Goal: Communication & Community: Answer question/provide support

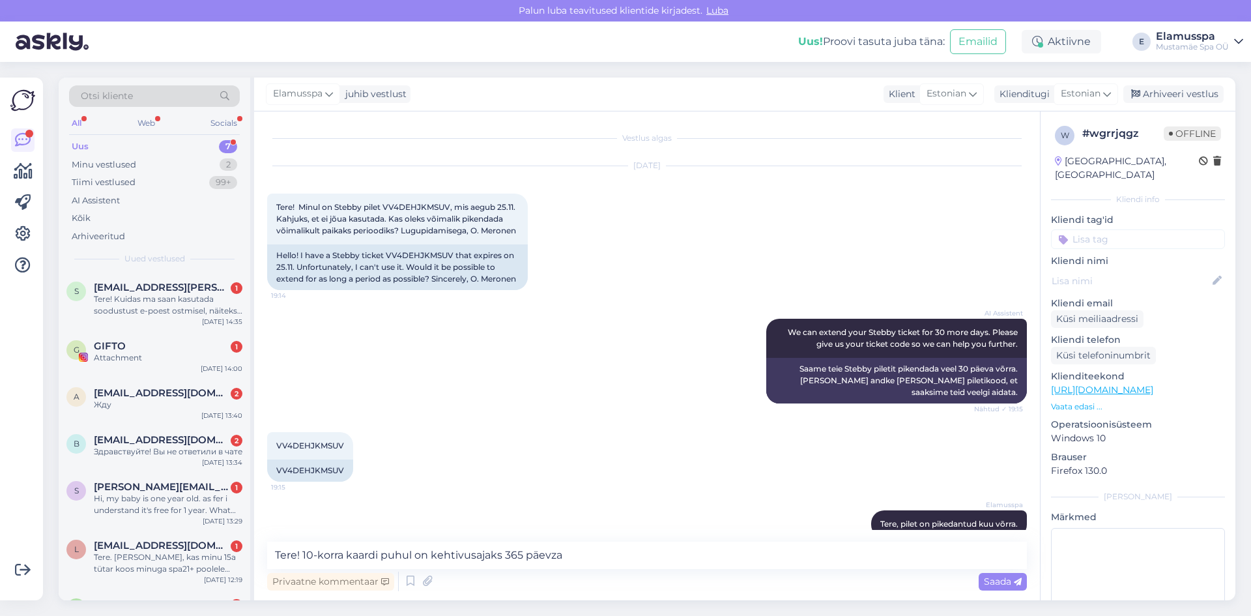
scroll to position [709, 0]
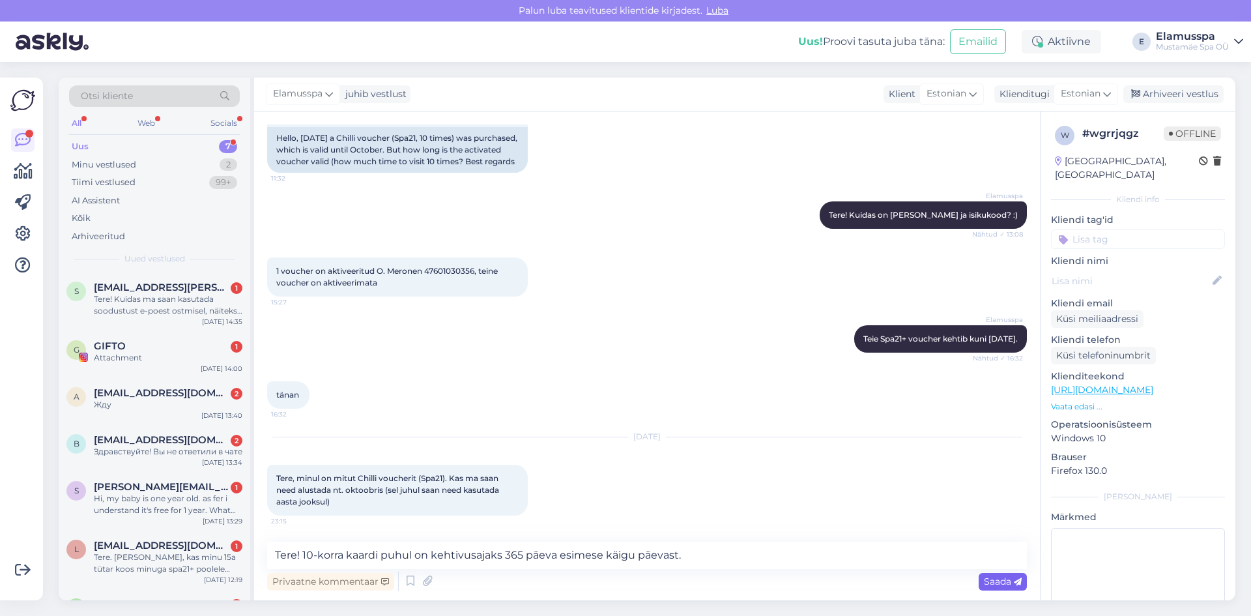
type textarea "Tere! 10-korra kaardi puhul on kehtivusajaks 365 päeva esimese käigu päevast."
click at [1013, 586] on span "Saada" at bounding box center [1003, 581] width 38 height 12
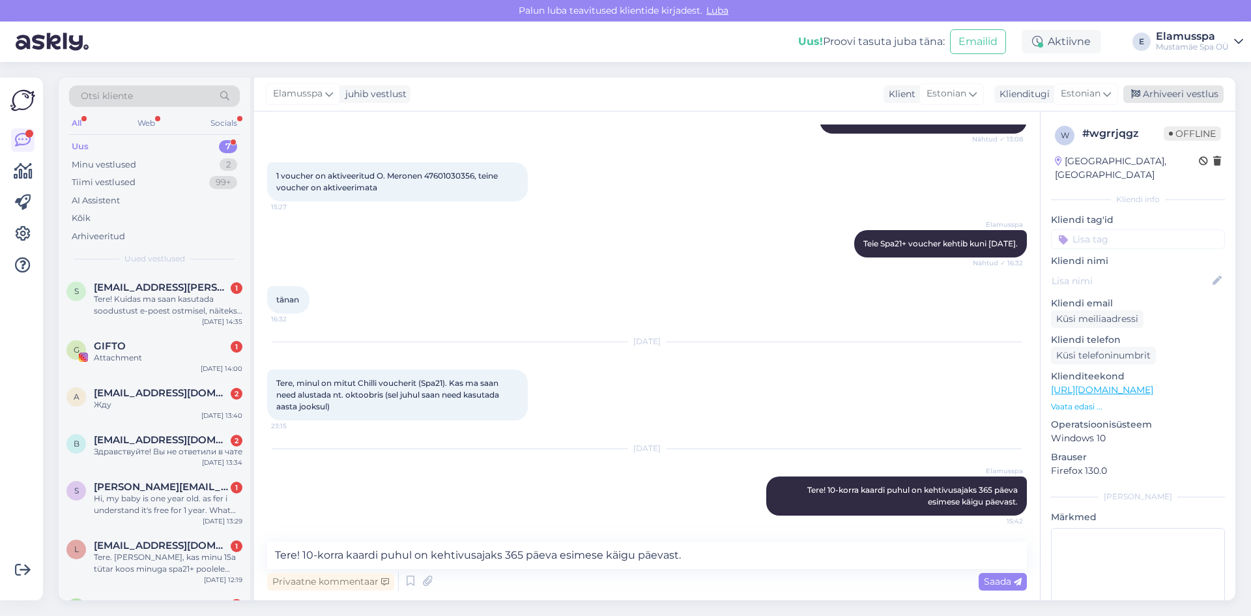
click at [1190, 101] on div "Arhiveeri vestlus" at bounding box center [1173, 94] width 100 height 18
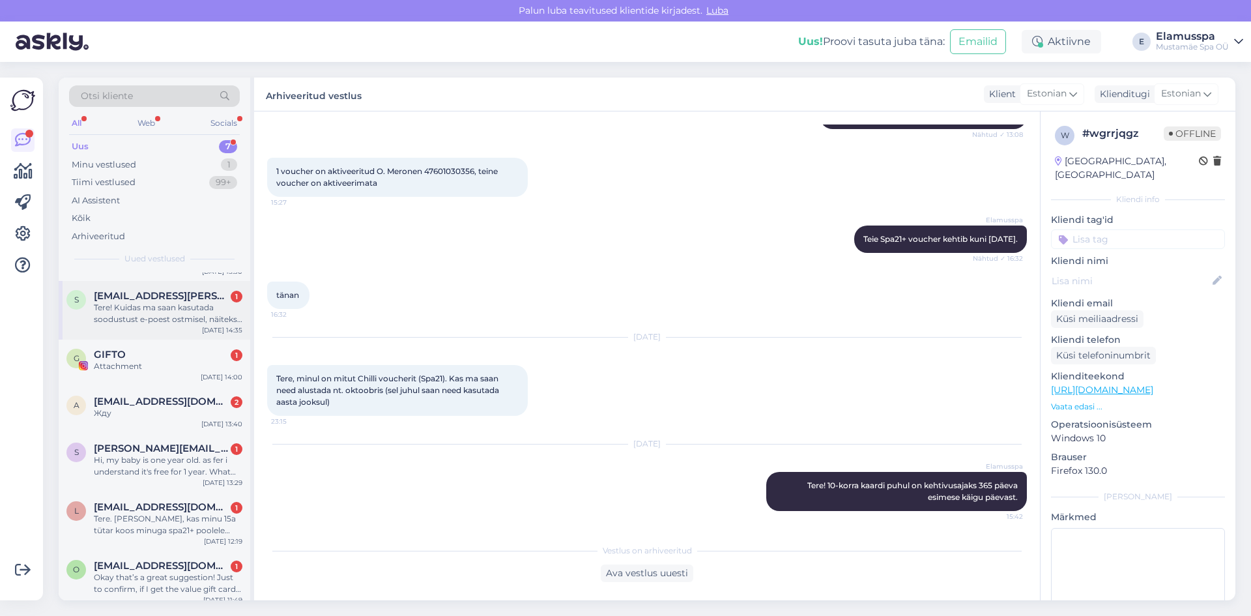
scroll to position [59, 0]
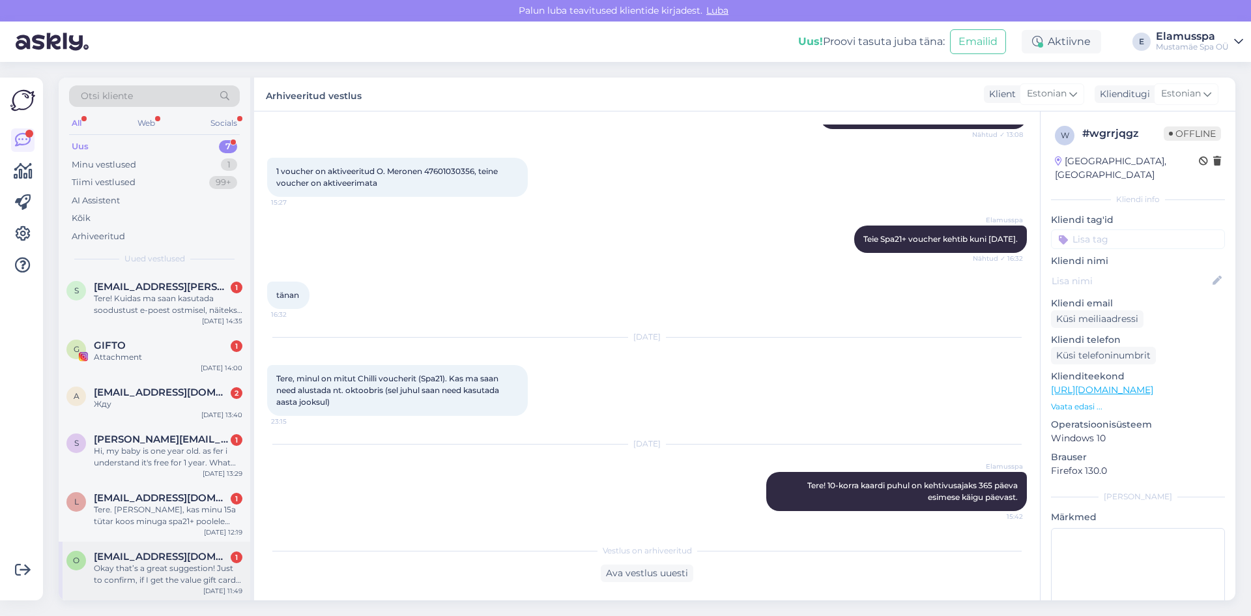
click at [161, 566] on div "Okay that’s a great suggestion! Just to confirm, if I get the value gift card, …" at bounding box center [168, 573] width 149 height 23
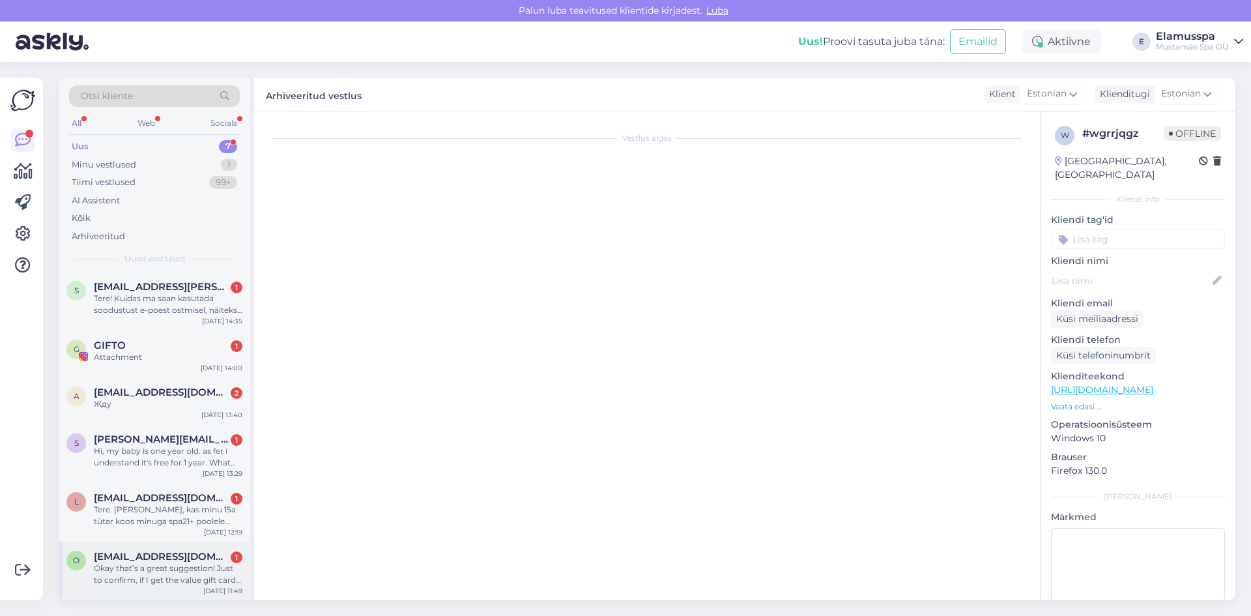
scroll to position [446, 0]
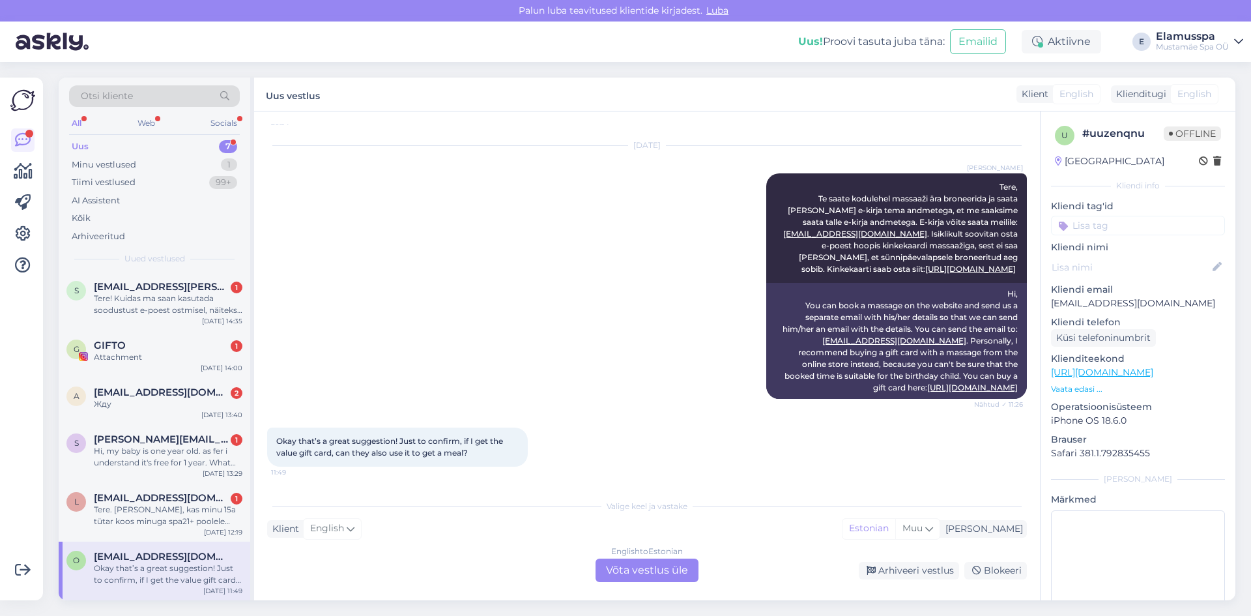
click at [654, 574] on div "English to Estonian Võta vestlus üle" at bounding box center [647, 569] width 103 height 23
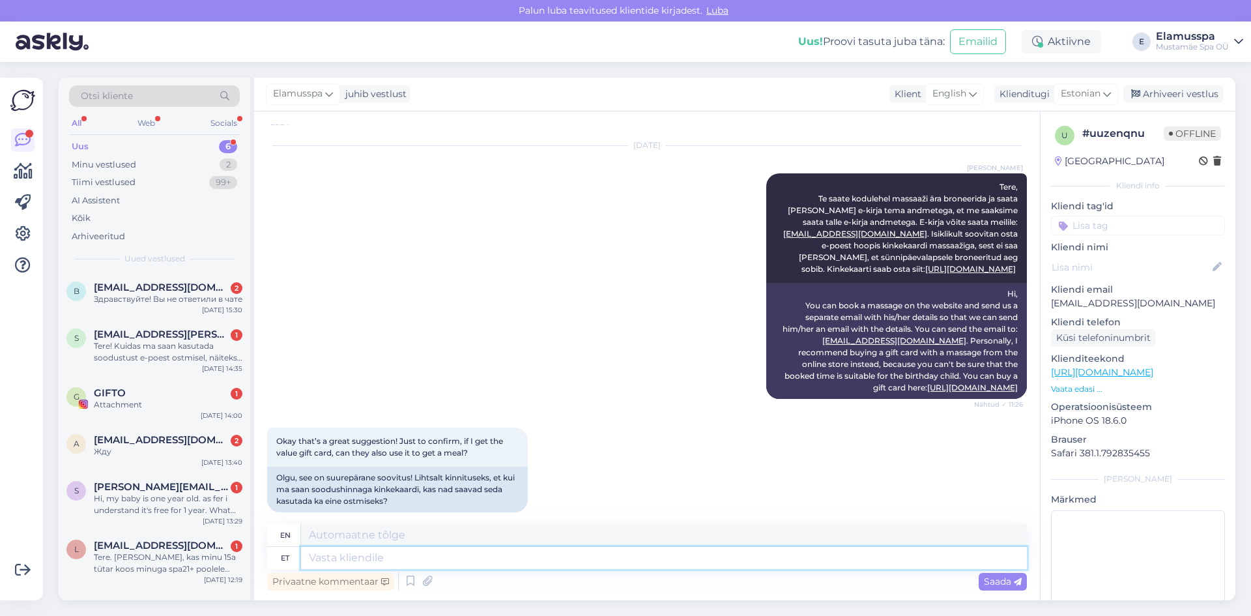
click at [403, 562] on textarea at bounding box center [664, 558] width 726 height 22
type textarea "Yes,"
type textarea "Yes, that"
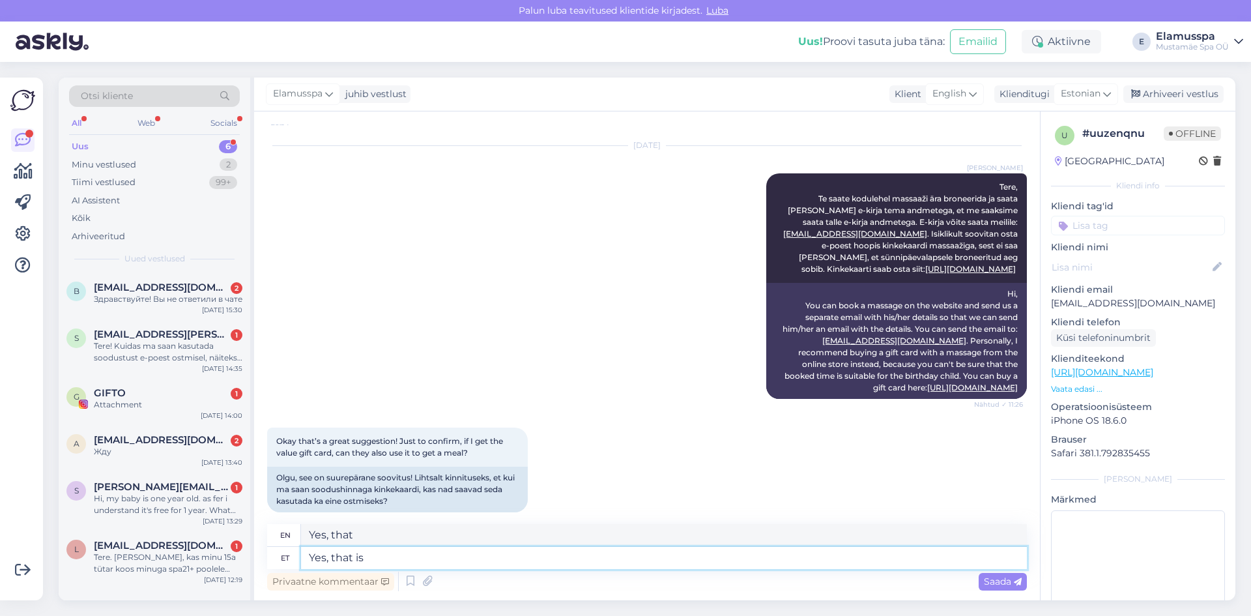
type textarea "Yes, that is"
type textarea "Yes, that is correct!"
type textarea "Yes, that's correct!"
type textarea "Yes, that is correct! Whatever i"
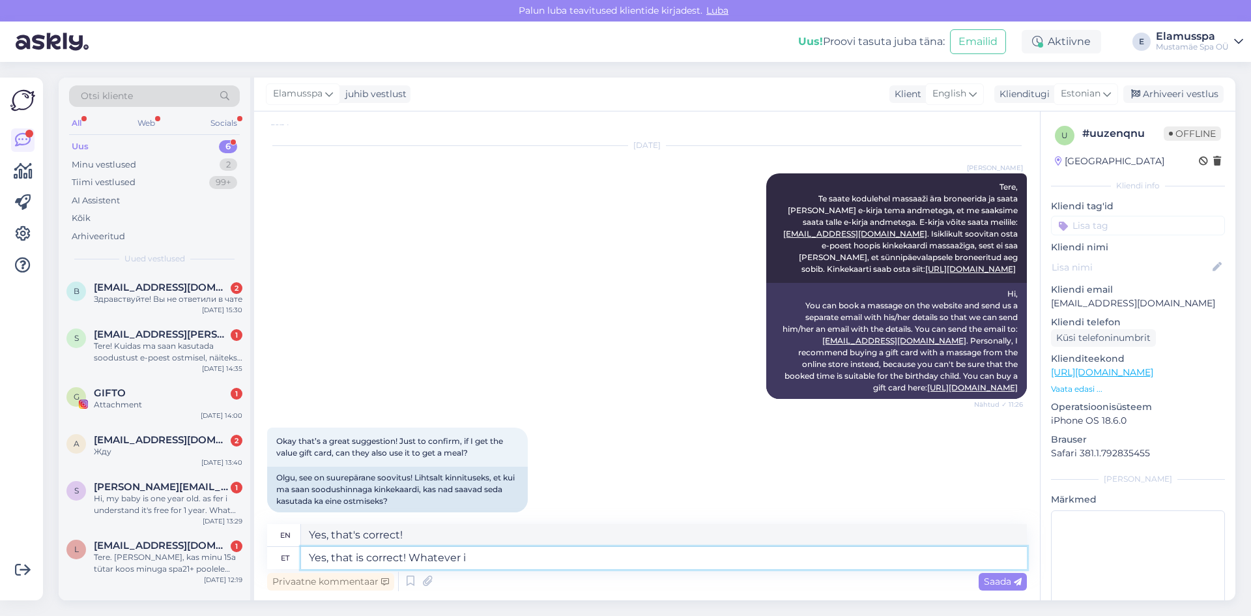
type textarea "Yes, that is correct! Whatever"
type textarea "Yes, that is correct! Whatever is"
type textarea "Yes, that is correct! Whatever is left"
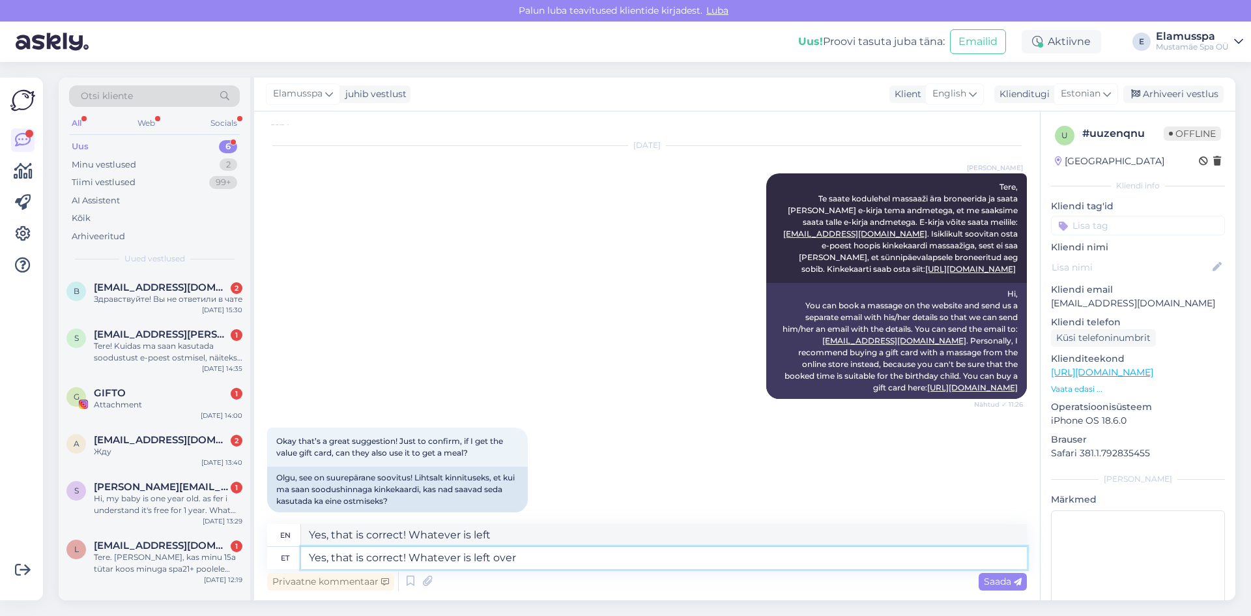
type textarea "Yes, that is correct! Whatever is left over"
type textarea "Yes, that is correct! Whatever is left over after"
type textarea "Yes, that is correct! Whatever is left over"
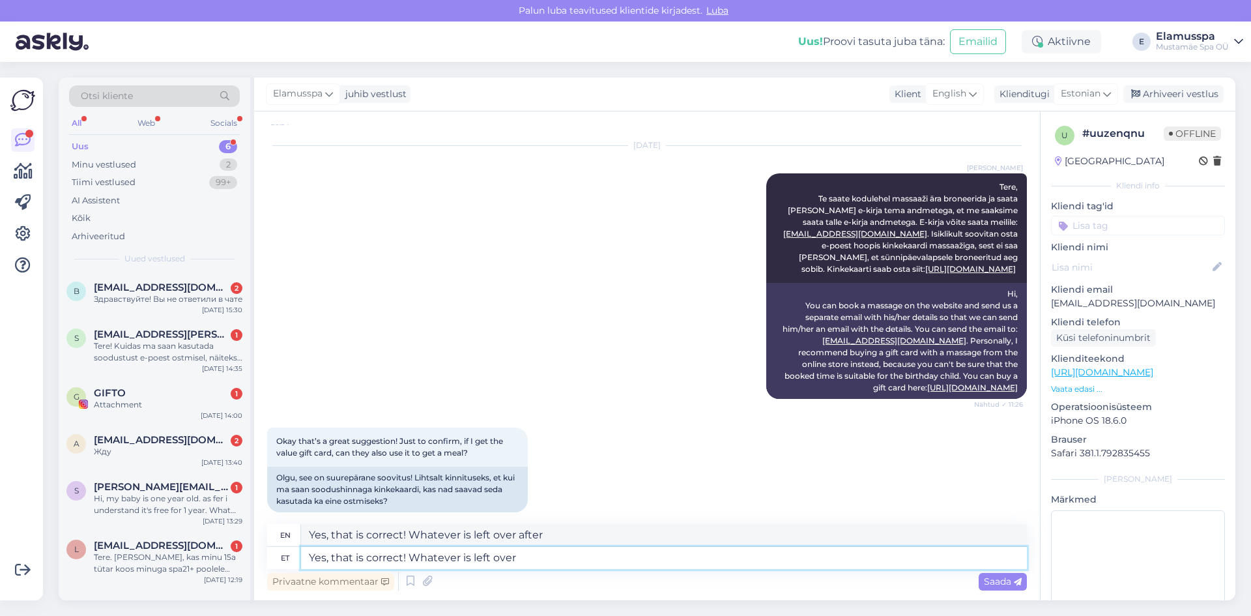
type textarea "Yes, that is correct! Whatever is left over"
type textarea "Yes, that is correct! Whatever is left over,"
type textarea "Yes, that is correct! Whatever is left over"
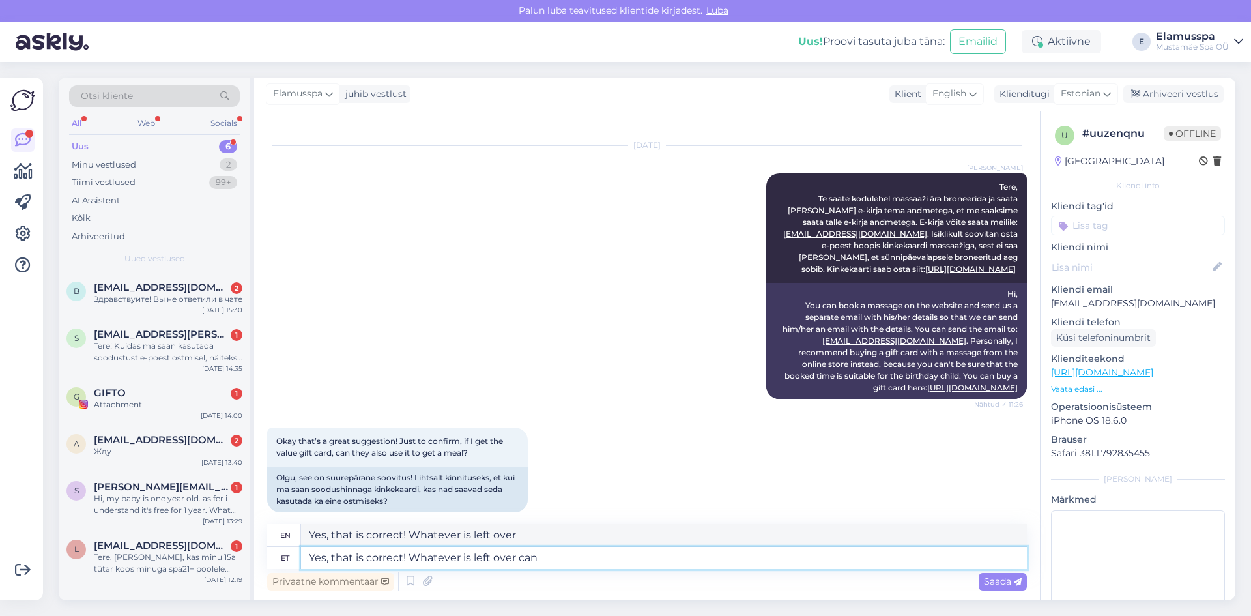
type textarea "Yes, that is correct! Whatever is left over can"
type textarea "Yes, that is correct! Whatever is left over can be"
type textarea "Yes, that is correct! Whatever is left over can be used"
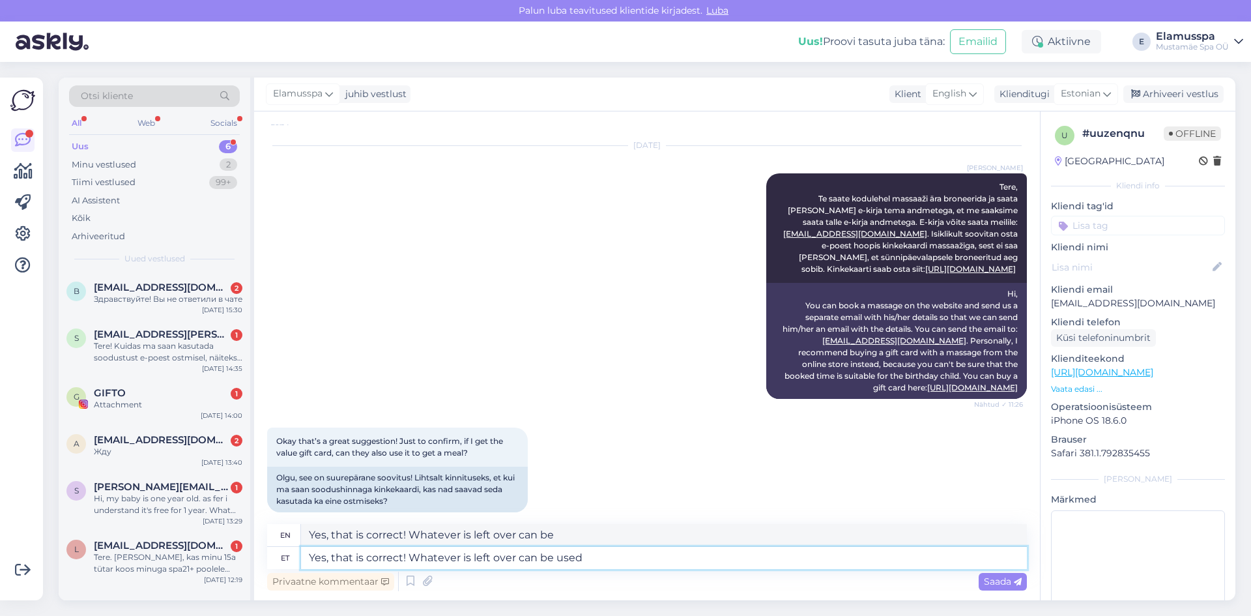
type textarea "Yes, that is correct! Whatever is left over can be used"
type textarea "Yes, that is correct! Whatever is left over can be used in t"
type textarea "Yes, that is correct! Whatever is left over can be used in"
type textarea "Yes, that is correct! Whatever is left over can be used in the"
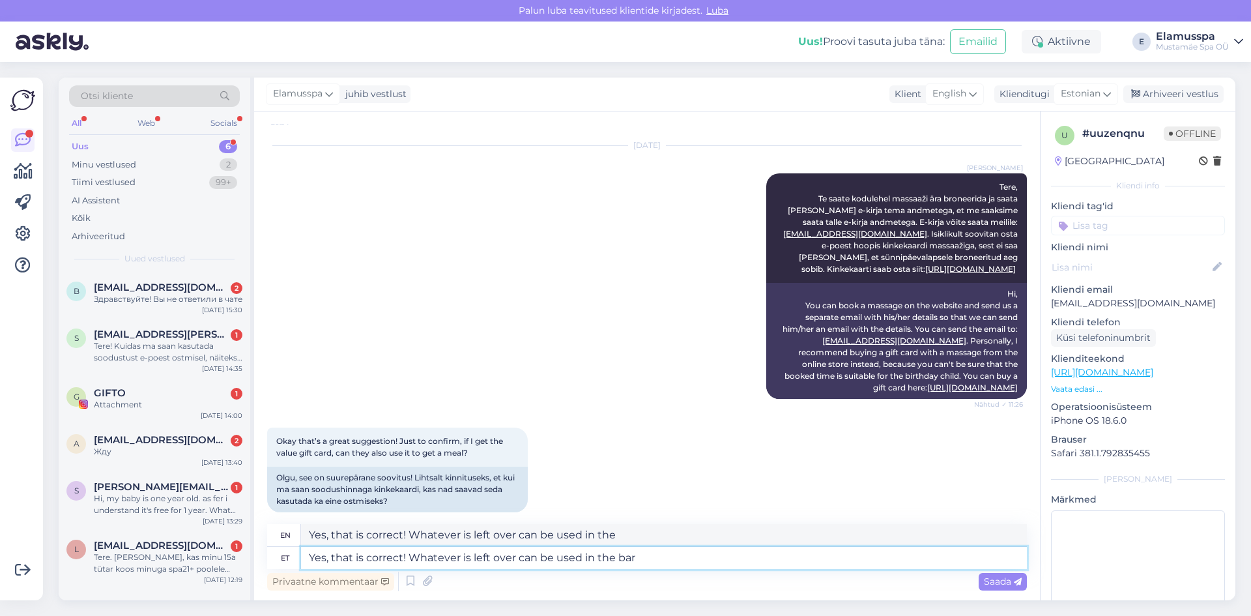
type textarea "Yes, that is correct! Whatever is left over can be used in the bar"
type textarea "Yes, that is correct! Whatever is left over can be used in the bar or"
type textarea "Yes, that is correct! Whatever is left over can be used in the bar"
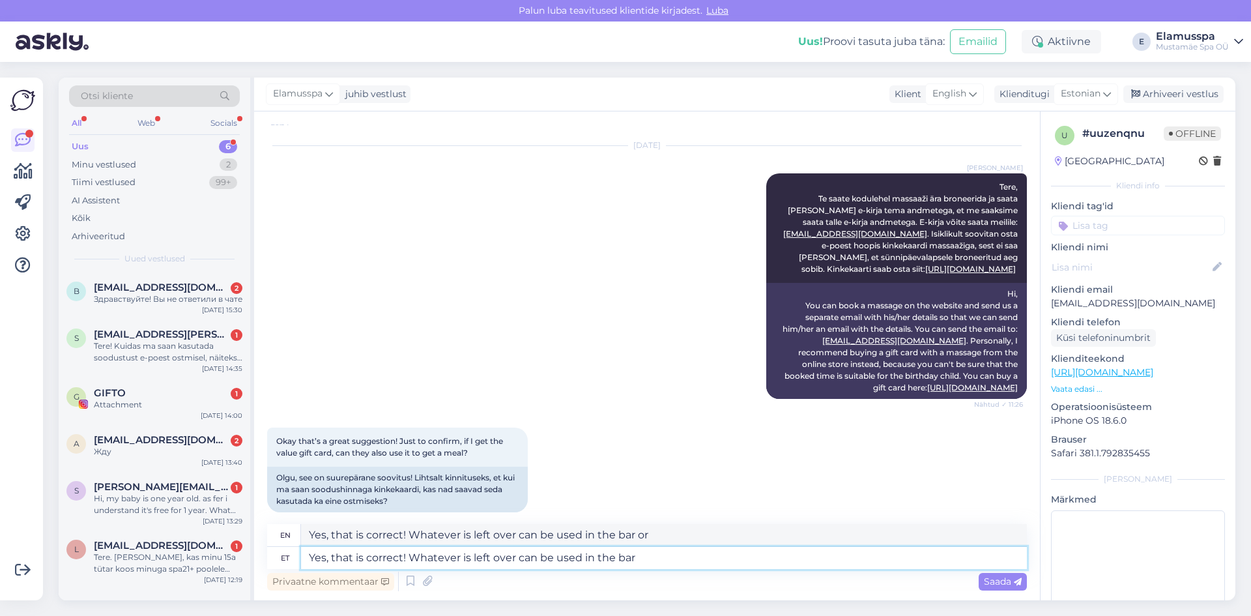
type textarea "Yes, that is correct! Whatever is left over can be used in the bar"
type textarea "Yes, that is correct! Whatever is left over can be used in the bar or"
type textarea "Yes, that is correct! Whatever is left over can be used in the bar or our"
type textarea "Yes, that is correct! Whatever is left over can be used in the bar or ours"
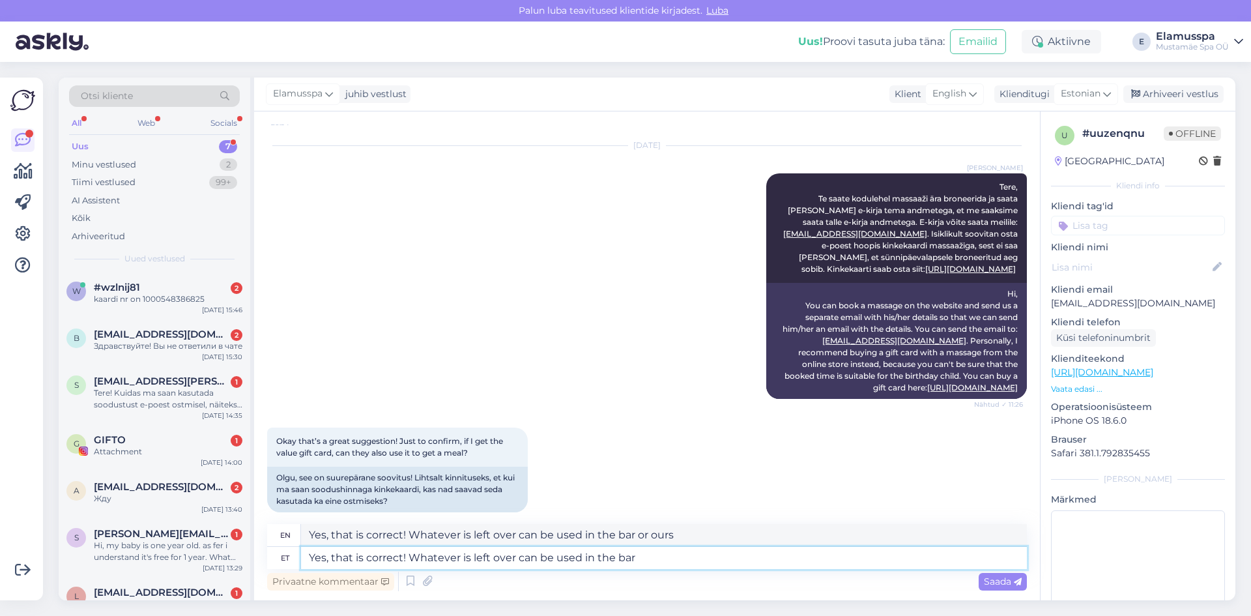
type textarea "Yes, that is correct! Whatever is left over can be used in the bar"
type textarea "Yes, that is correct! Whatever is left over can be used in the bar to g"
type textarea "Yes, that is correct! Whatever is left over can be used in the bar to"
type textarea "Yes, that is correct! Whatever is left over can be used in the bar to get"
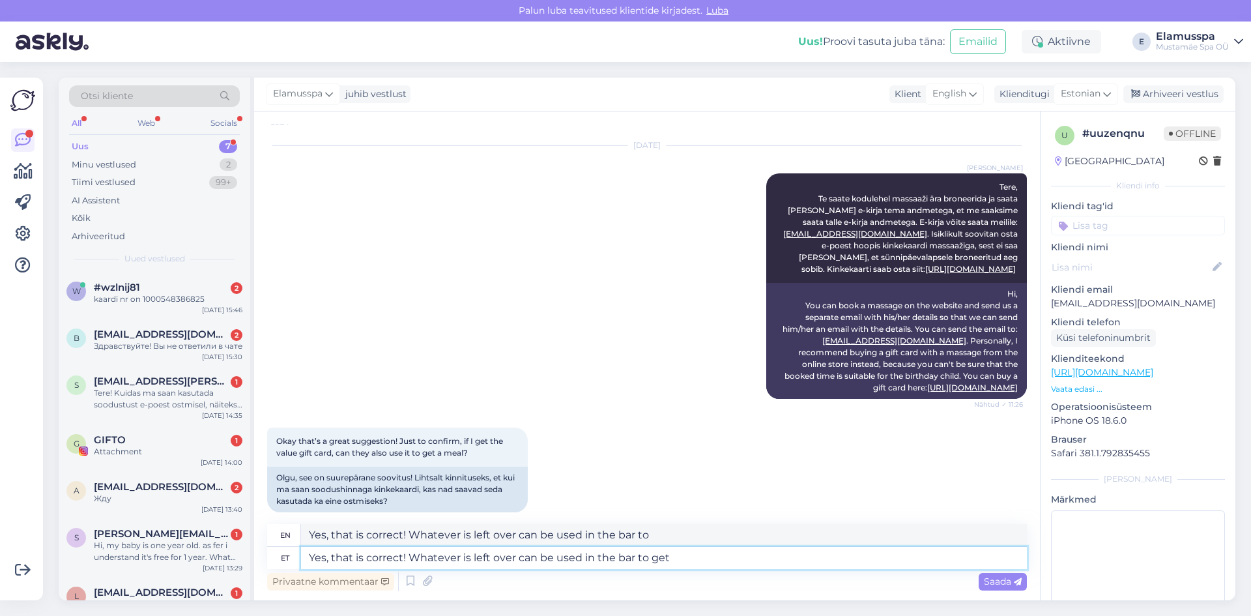
type textarea "Yes, that is correct! Whatever is left over can be used in the bar to get"
type textarea "Yes, that is correct! Whatever is left over can be used in the bar to get drinks"
type textarea "Yes, that is correct! Whatever is left over can be used in the bar to get drink…"
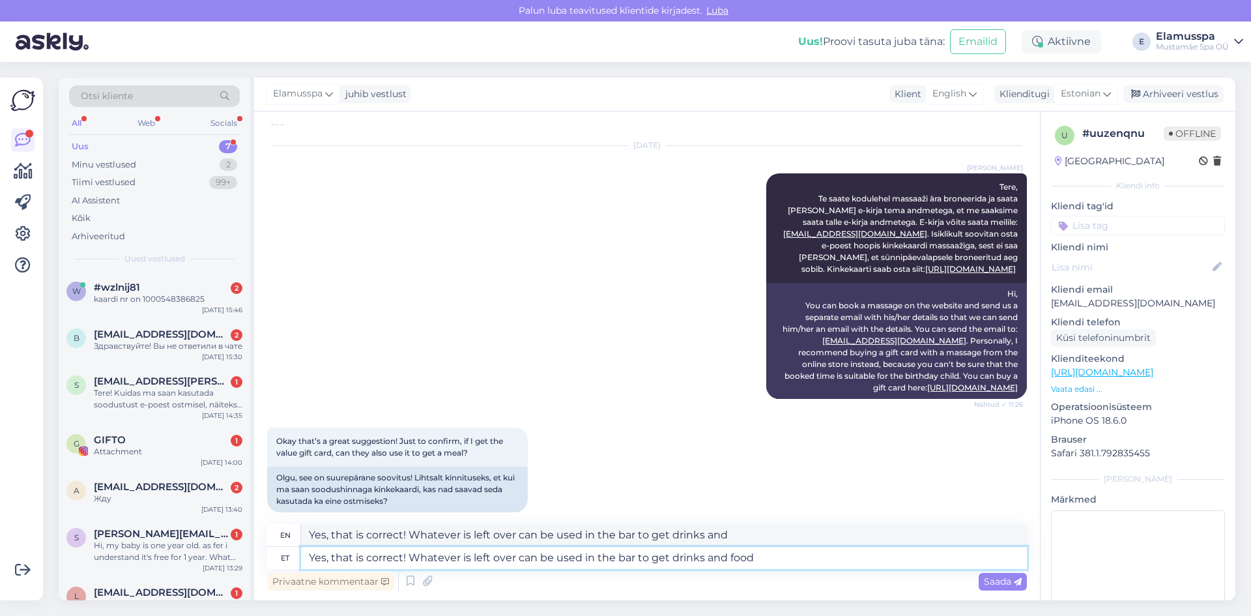
type textarea "Yes, that is correct! Whatever is left over can be used in the bar to get drink…"
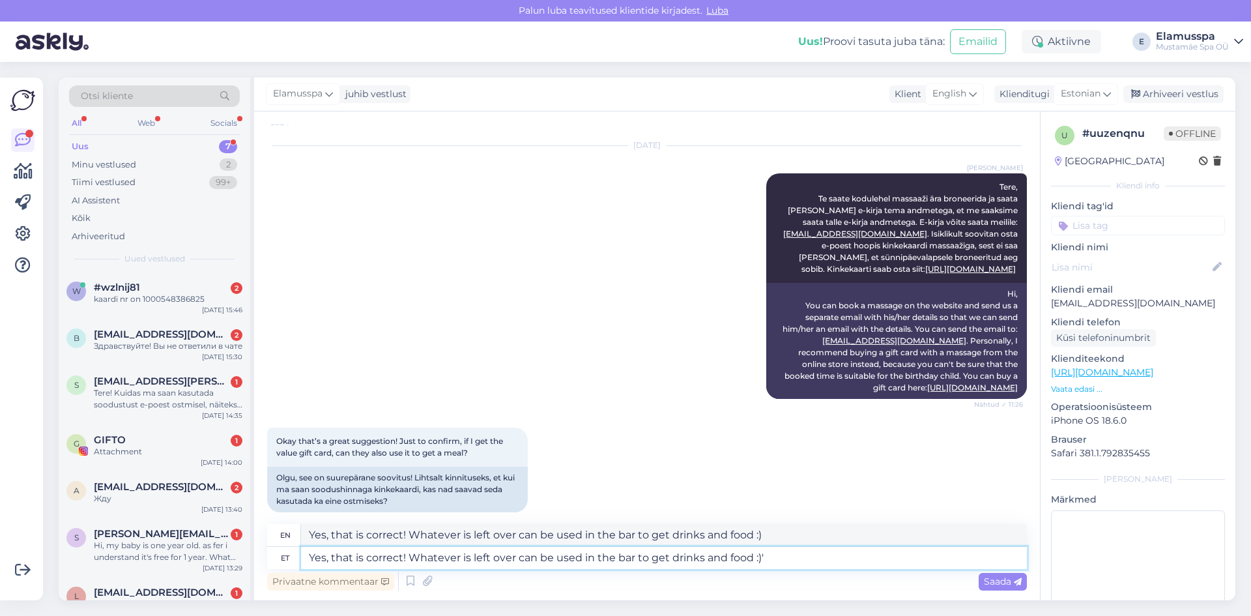
type textarea "Yes, that is correct! Whatever is left over can be used in the bar to get drink…"
click at [971, 581] on div "Privaatne kommentaar Saada" at bounding box center [647, 581] width 760 height 25
type textarea "Yes, that is correct! Whatever is left over can be used in the bar to get drink…"
click at [983, 583] on div "Saada" at bounding box center [1003, 582] width 48 height 18
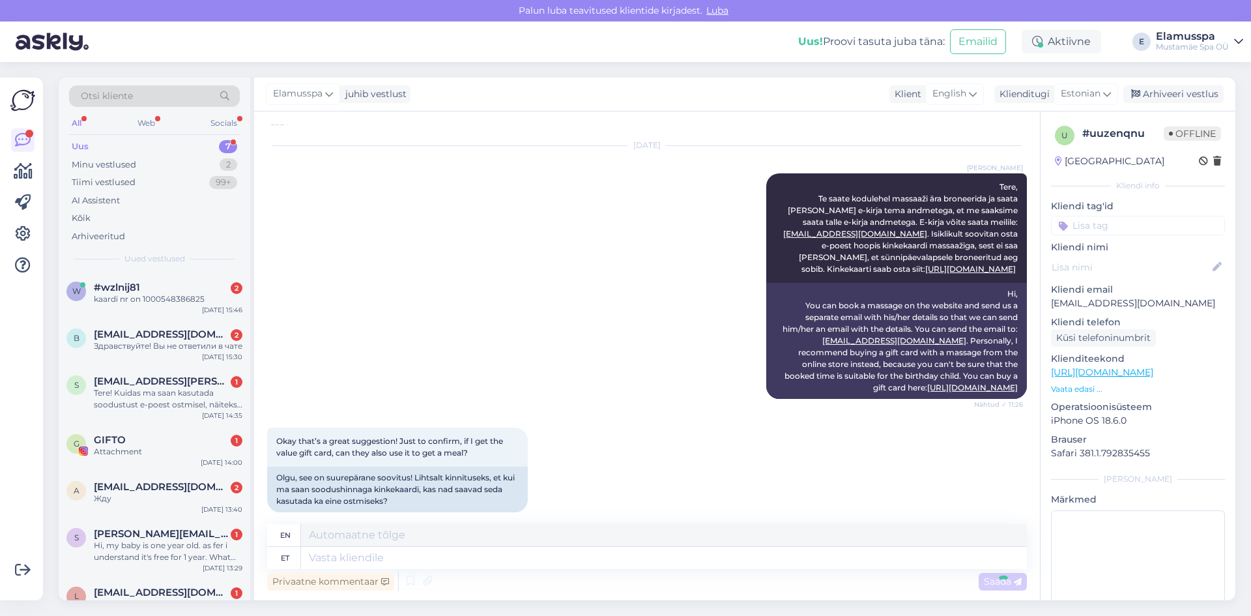
scroll to position [562, 0]
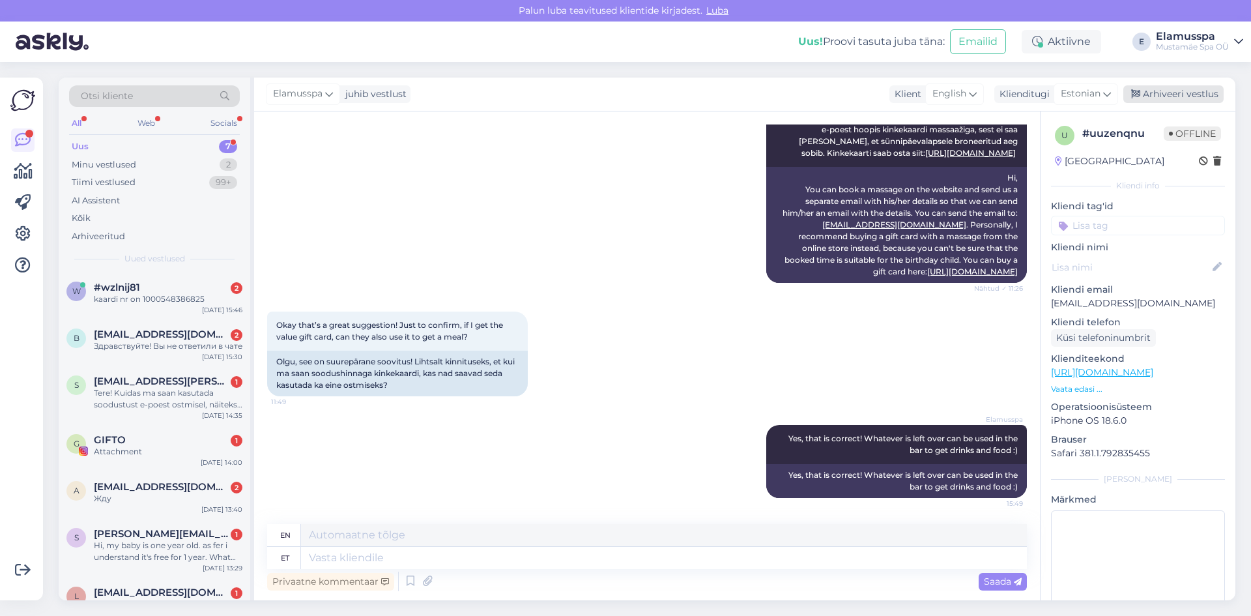
click at [1138, 99] on div "Arhiveeri vestlus" at bounding box center [1173, 94] width 100 height 18
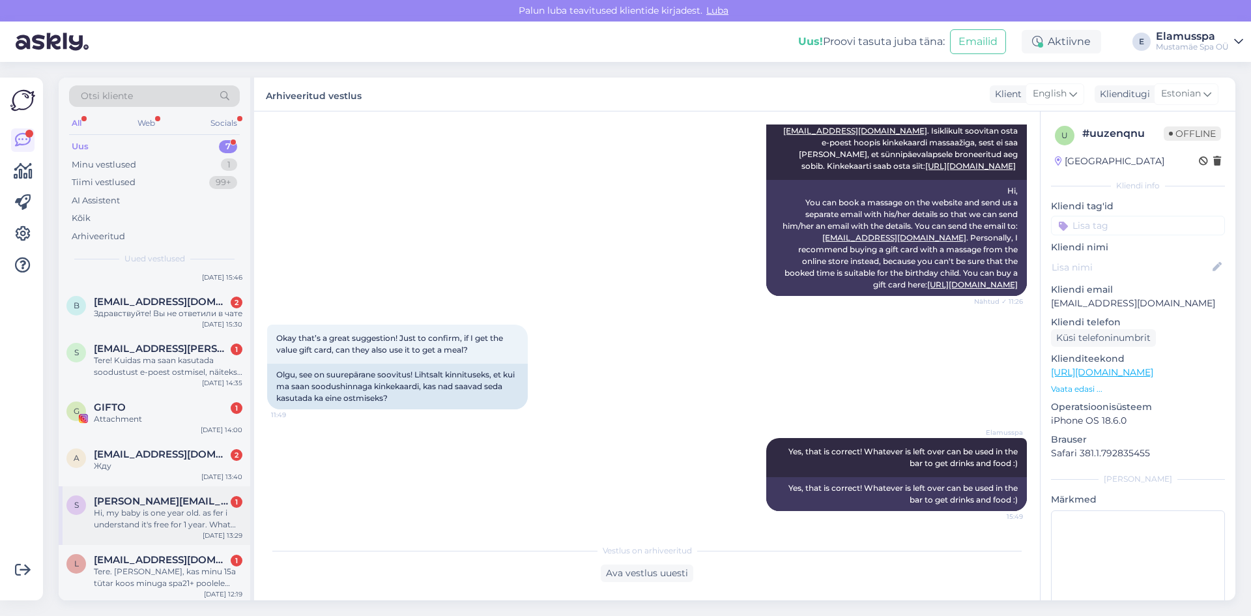
scroll to position [48, 0]
click at [132, 571] on div "Tere. [PERSON_NAME], kas minu 15a tütar koos minuga spa21+ poolele saab tulla?" at bounding box center [168, 573] width 149 height 23
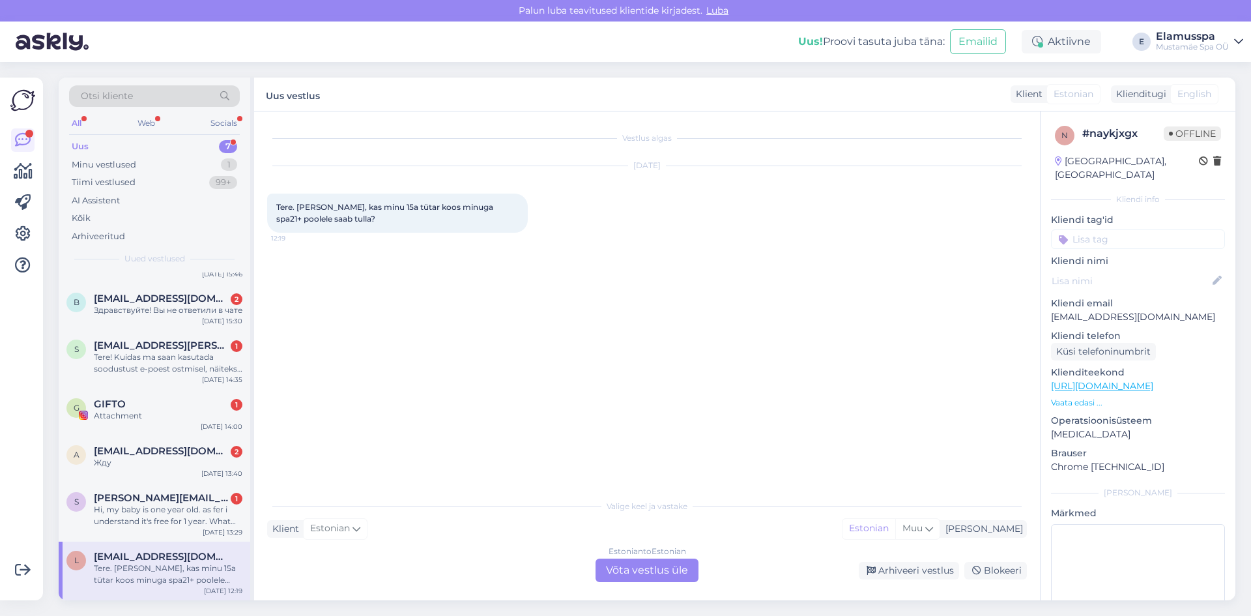
click at [633, 573] on div "Estonian to Estonian Võta vestlus üle" at bounding box center [647, 569] width 103 height 23
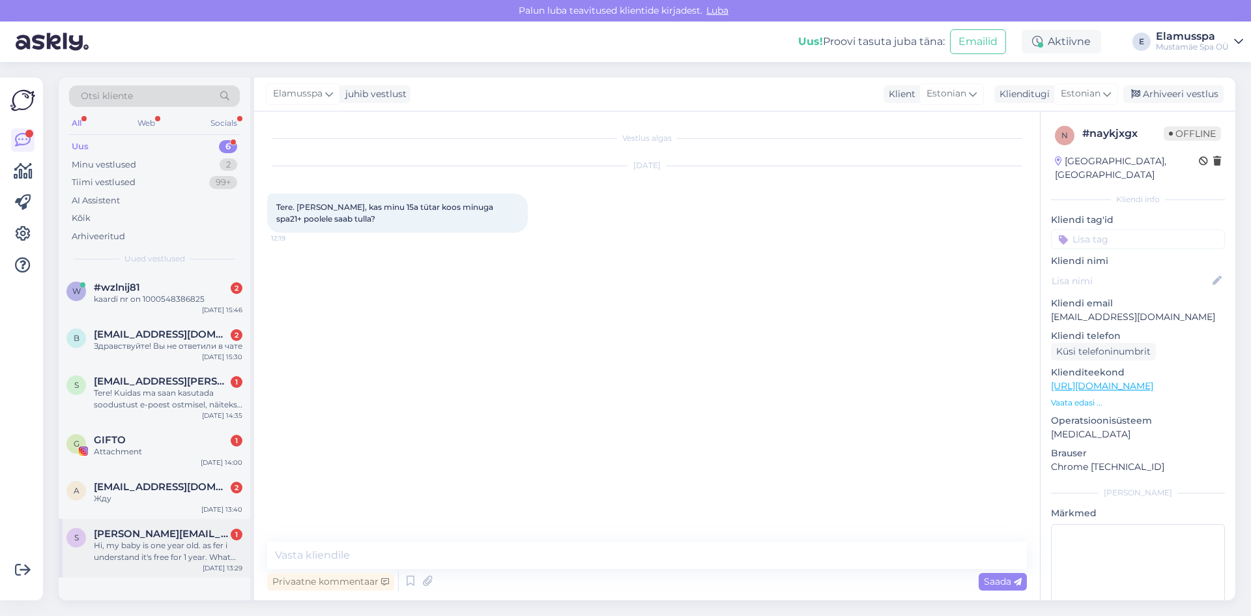
click at [136, 540] on span "[PERSON_NAME][EMAIL_ADDRESS][DOMAIN_NAME]" at bounding box center [162, 534] width 136 height 12
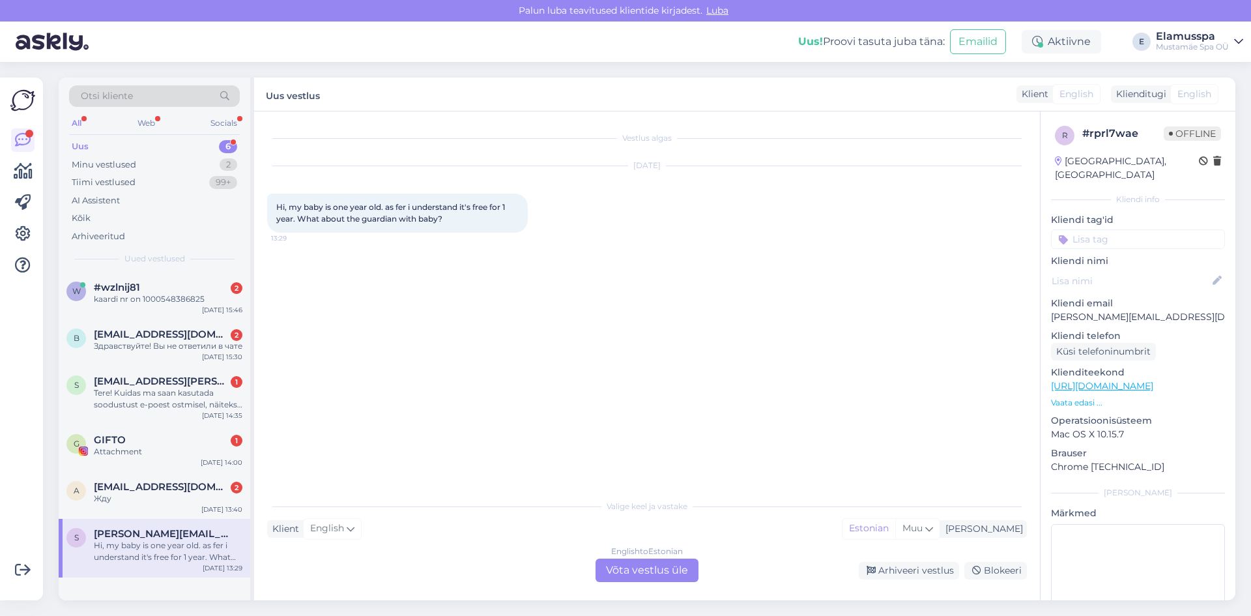
click at [661, 574] on div "English to Estonian Võta vestlus üle" at bounding box center [647, 569] width 103 height 23
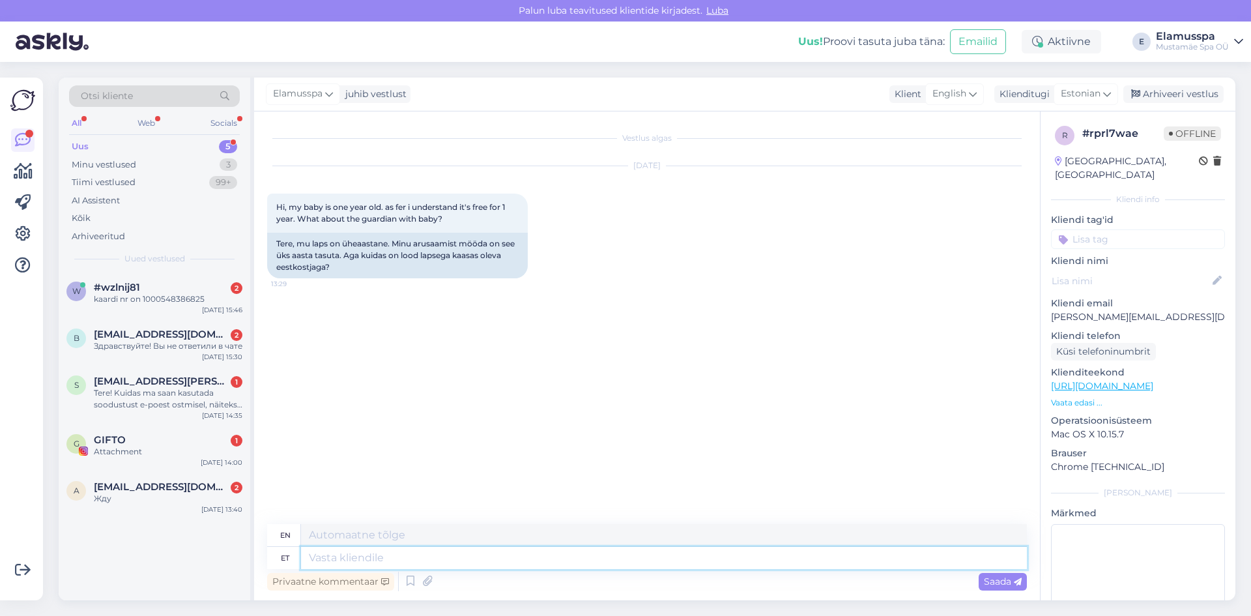
click at [324, 557] on textarea at bounding box center [664, 558] width 726 height 22
type textarea "Sure"
type textarea "Die"
type textarea "Sure!"
type textarea "Die!"
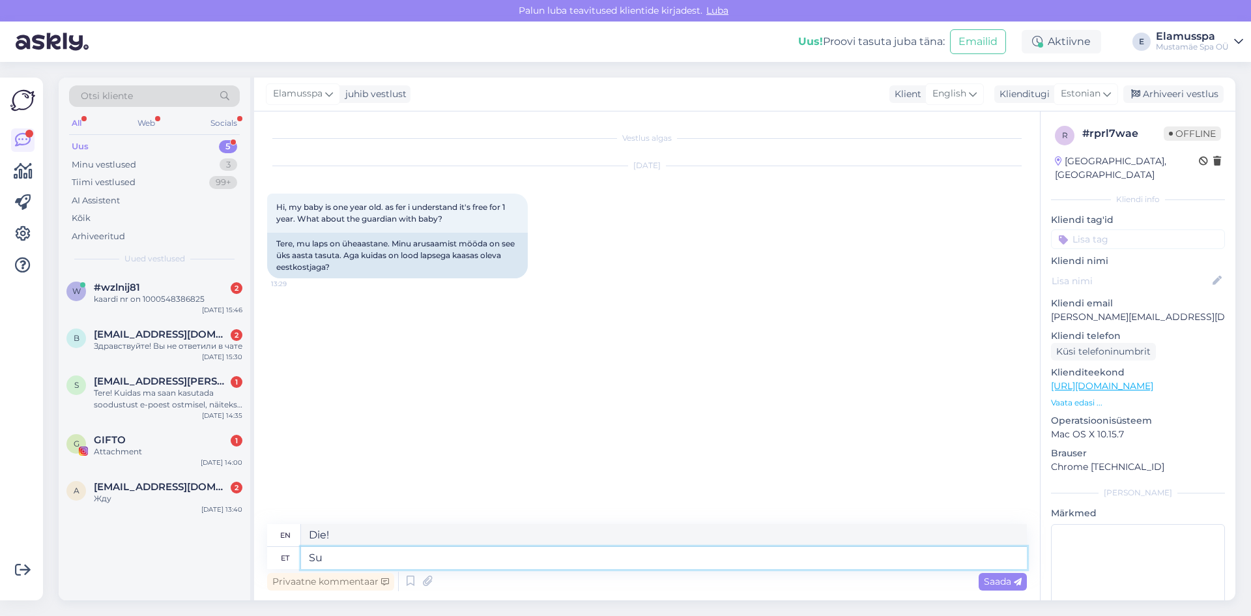
type textarea "S"
click at [165, 504] on div "Жду" at bounding box center [168, 499] width 149 height 12
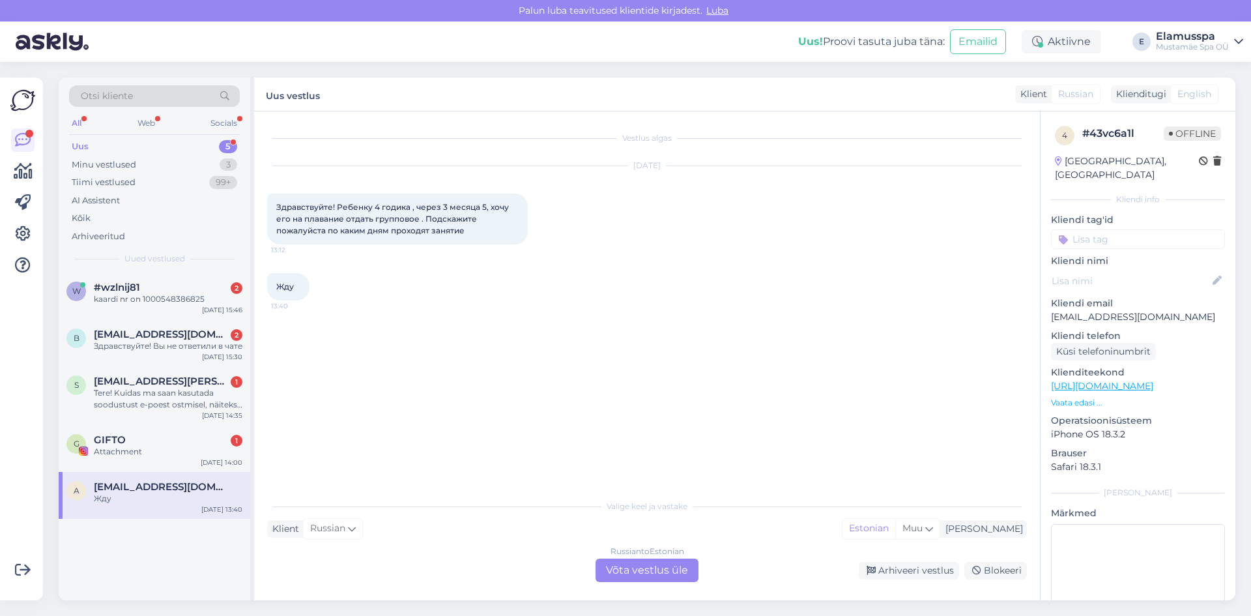
click at [190, 517] on div "a [EMAIL_ADDRESS][DOMAIN_NAME] Жду [DATE] 13:40" at bounding box center [155, 495] width 192 height 47
drag, startPoint x: 688, startPoint y: 572, endPoint x: 667, endPoint y: 572, distance: 21.5
click at [684, 572] on div "Russian to Estonian Võta vestlus üle" at bounding box center [647, 569] width 103 height 23
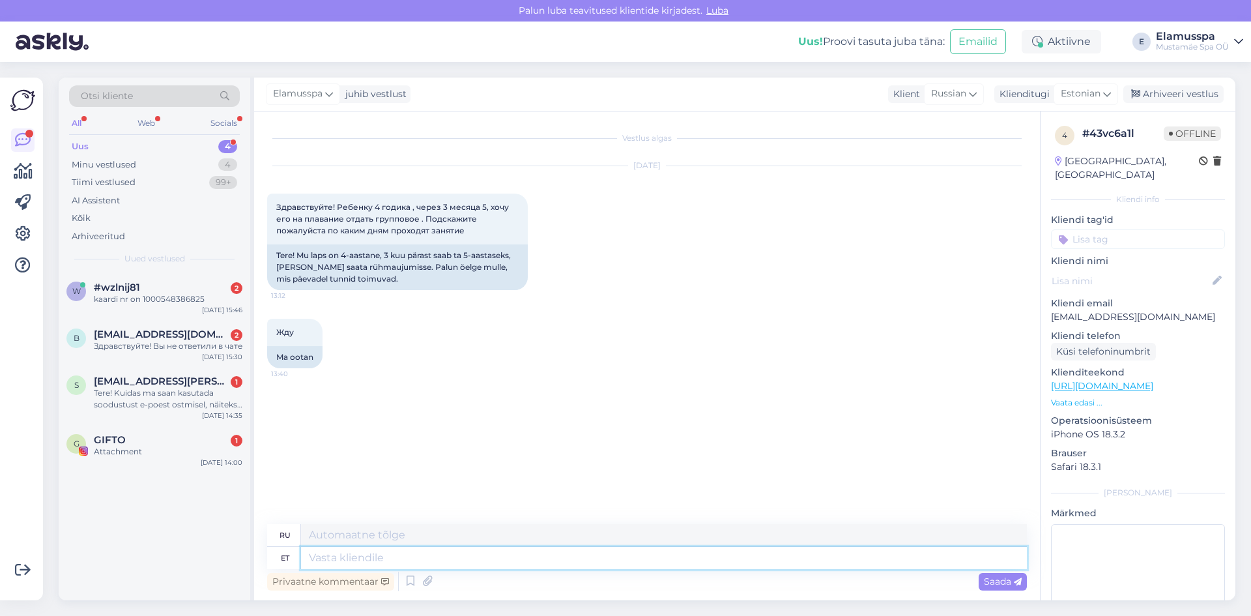
click at [359, 556] on textarea at bounding box center [664, 558] width 726 height 22
type textarea "Tere!"
type textarea "Привет!"
type textarea "Tere"
type textarea "Привет"
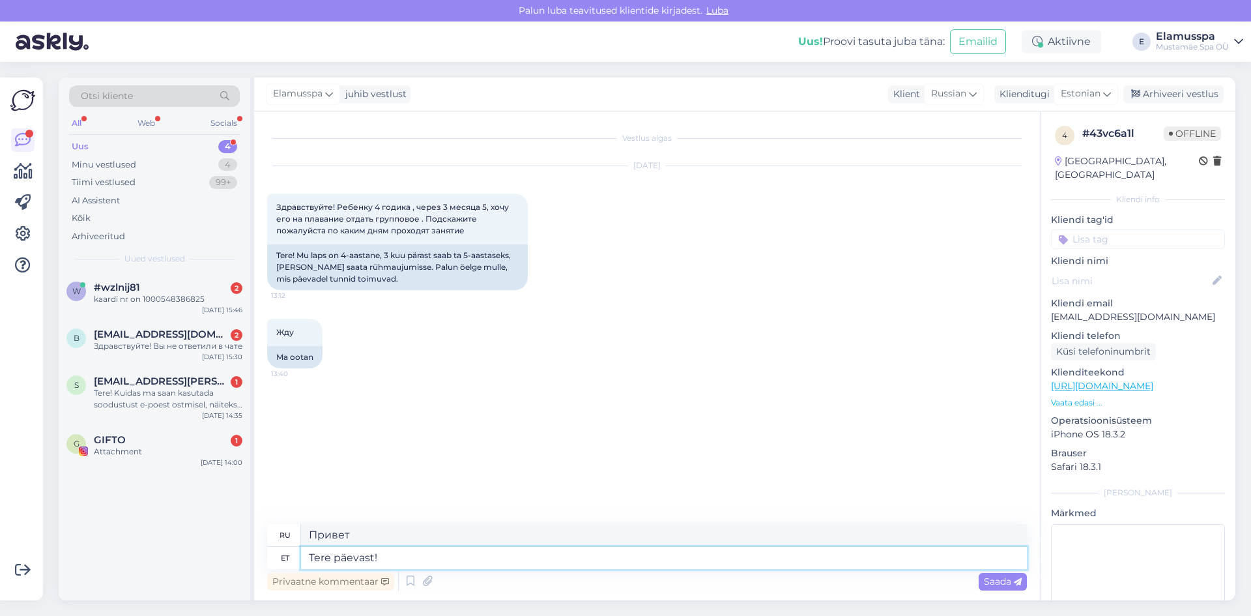
type textarea "Tere päevast!"
type textarea "Добрый день!"
type textarea "Tere päevast! Meie uj"
type textarea "Добрый день! Мы"
type textarea "Tere päevast! Meie ujulas"
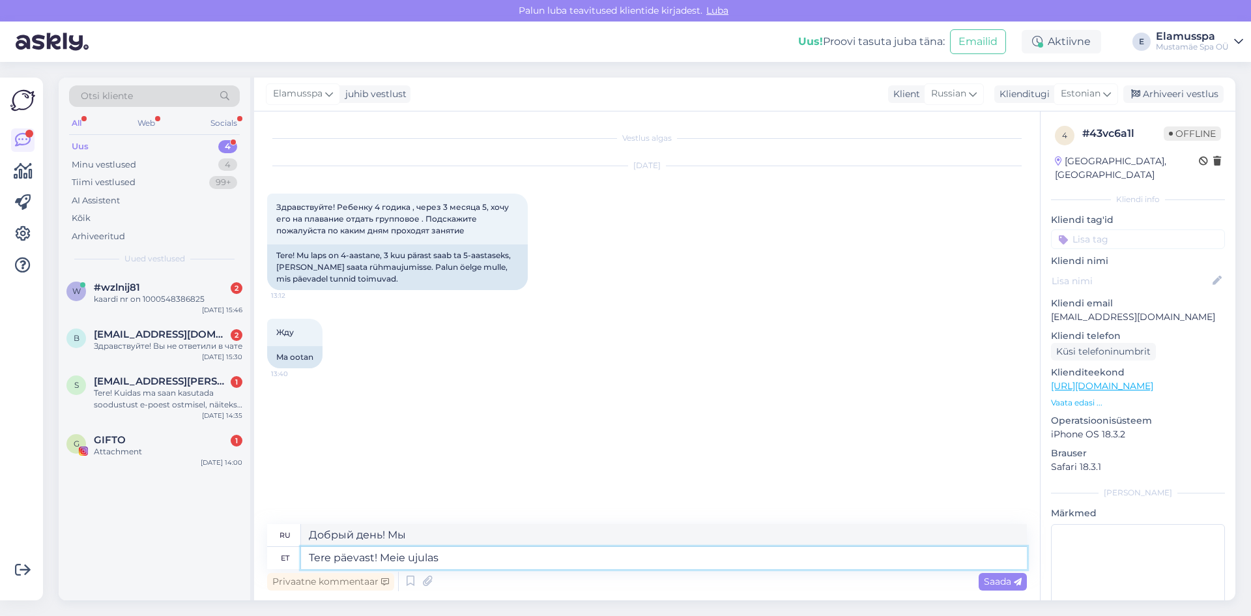
type textarea "Добрый день! Наш бассейн"
type textarea "Tere päevast! Meie ujulas tegutsevad"
type textarea "Добрый день! В нашем бассейне работают:"
type textarea "Tere päevast! Meie ujulas tegutsevad ujumis"
type textarea "Добрый день! В нашем бассейне работают пловцы."
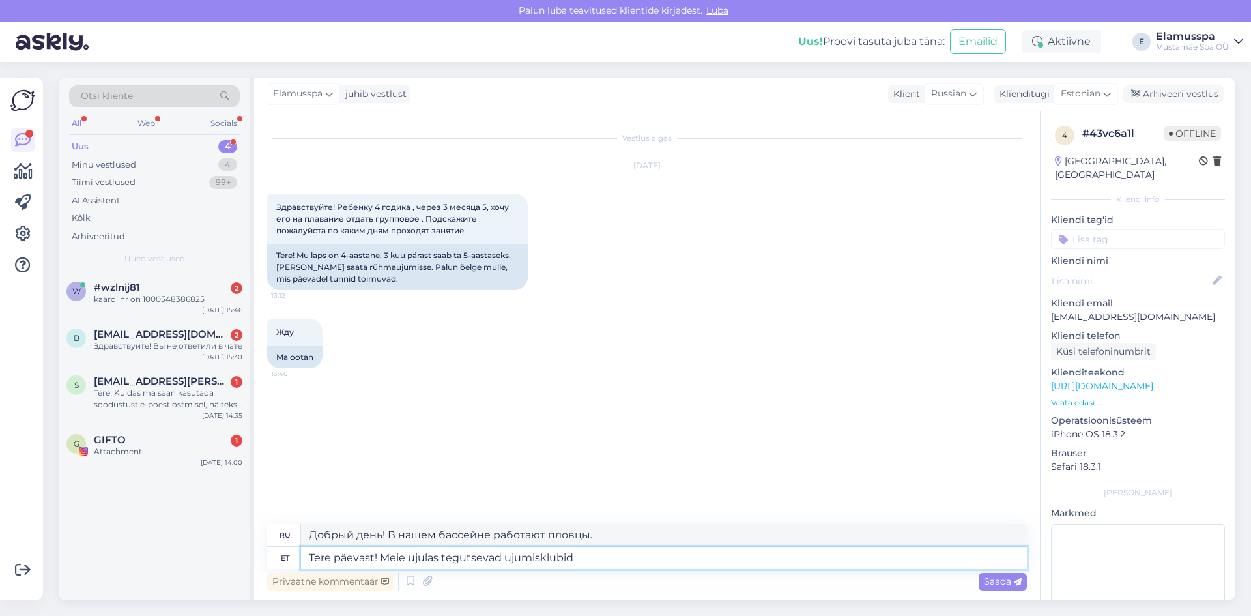
type textarea "Tere päevast! Meie ujulas tegutsevad ujumisklubid"
type textarea "Добрый день! В нашем бассейне работают плавательные клубы."
click at [665, 334] on div "Жду 13:40 Ma ootan" at bounding box center [647, 343] width 760 height 78
click at [581, 563] on textarea "Tere päevast! Meie ujulas tegutsevad ujumisklubid" at bounding box center [664, 558] width 726 height 22
type textarea "Tere päevast! Meie ujulas tegutsevad ujumisklubid SK"
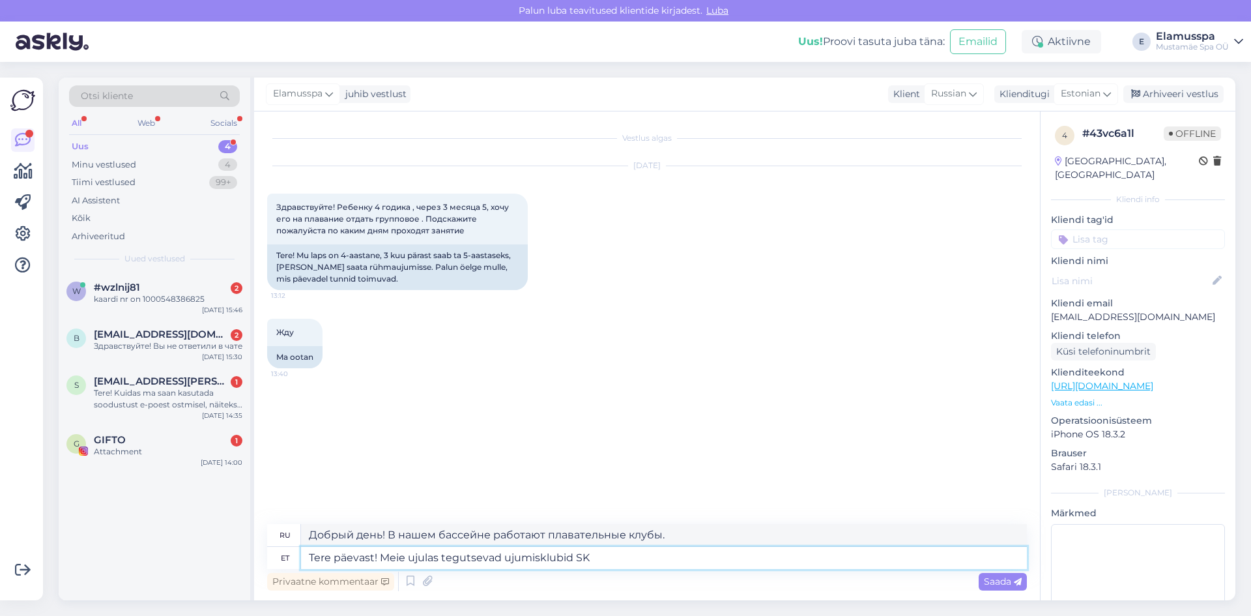
type textarea "Добрый день! Плавательные клубы, работающие в нашем бассейне SK"
type textarea "Tere päevast! Meie ujulas tegutsevad ujumisklubid [PERSON_NAME]"
type textarea "Добрый день! В нашем бассейне работают плавательные клубы [PERSON_NAME]."
type textarea "Tere päevast! Meie ujulas tegutsevad ujumisklubid [PERSON_NAME]"
type textarea "Добрый день! В нашем бассейне работают плавательные клубы [PERSON_NAME]."
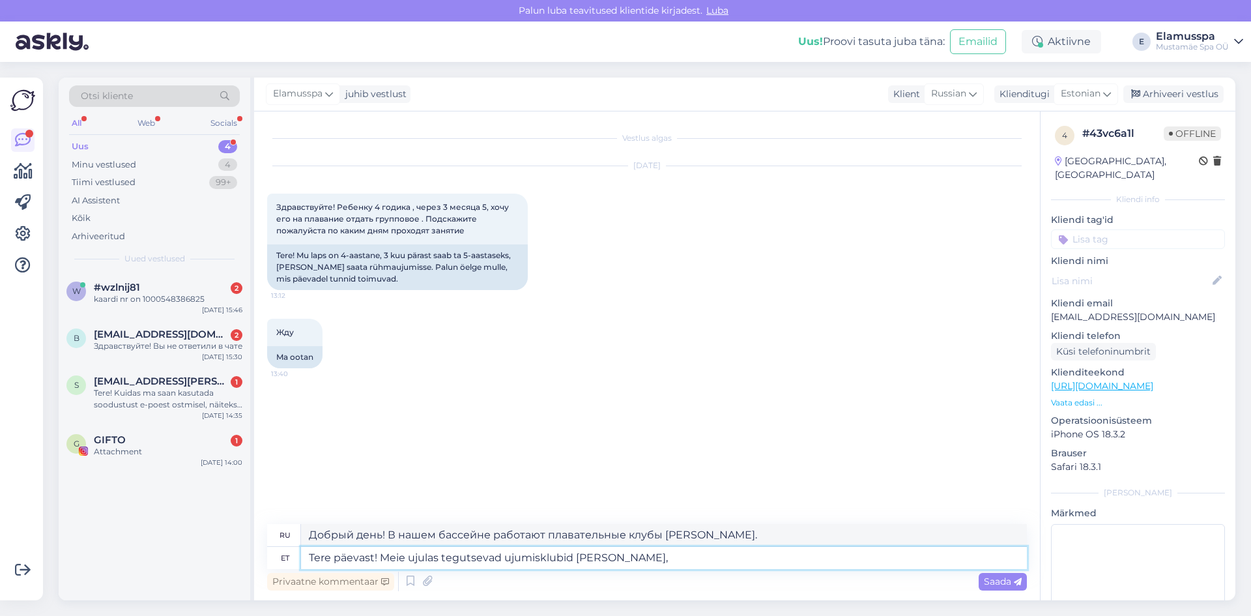
type textarea "Tere päevast! Meie ujulas tegutsevad ujumisklubid [PERSON_NAME],"
type textarea "Добрый день! В нашем бассейне находятся плавательные клубы [PERSON_NAME]."
type textarea "Tere päevast! Meie ujulas tegutsevad ujumisklubid [PERSON_NAME], [PERSON_NAME]"
type textarea "Добрый день! В нашем бассейне находятся плавательные клубы [PERSON_NAME] и [PER…"
type textarea "Tere päevast! Meie ujulas tegutsevad ujumisklubid [PERSON_NAME], [PERSON_NAME]"
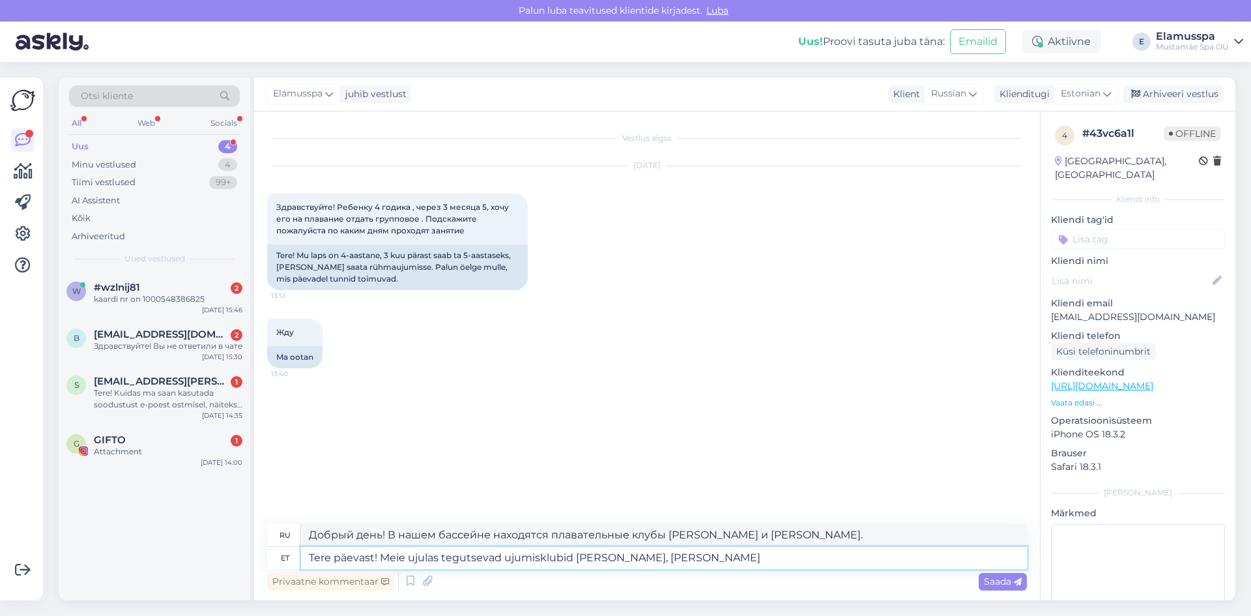
type textarea "Добрый день! В нашем бассейне находятся плавательные клубы СК Норд, [GEOGRAPHIC…"
type textarea "Tere päevast! Meie ujulas tegutsevad ujumisklubid [PERSON_NAME], [PERSON_NAME] …"
type textarea "Добрый день! В нашем бассейне находятся плавательные клубы СК «Норд», «Гарант» …"
type textarea "Tere päevast! Meie ujulas tegutsevad ujumisklubid [PERSON_NAME], [PERSON_NAME] …"
type textarea "Добрый день! В нашем бассейне находятся плавательные клубы [PERSON_NAME], [PERS…"
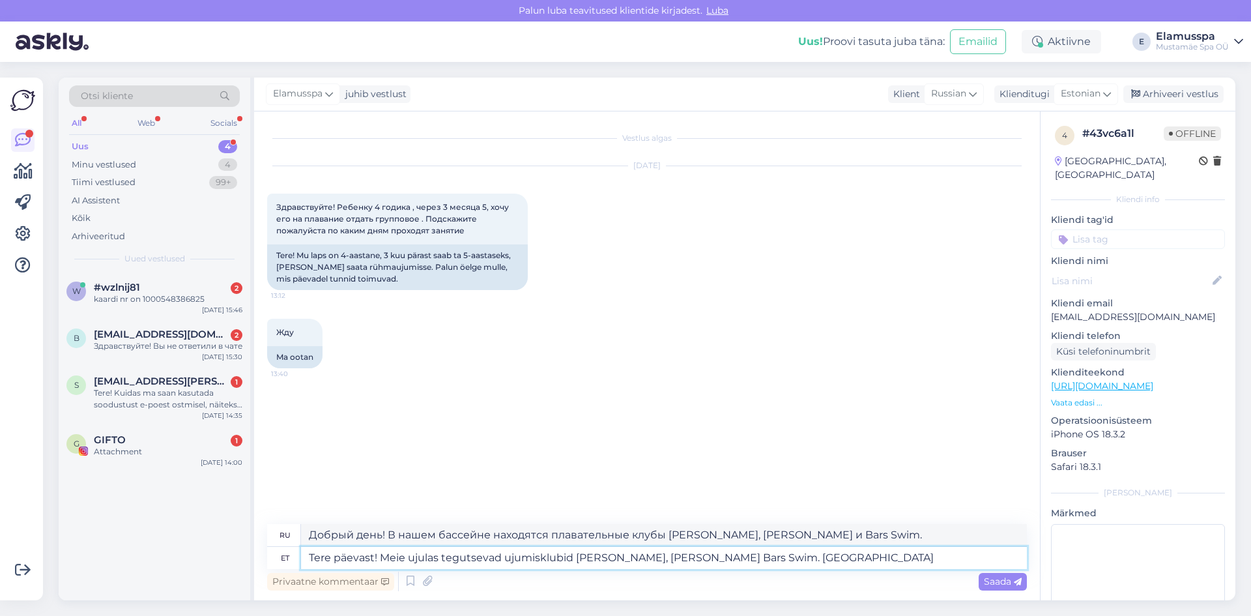
type textarea "Tere päevast! Meie ujulas tegutsevad ujumisklubid [PERSON_NAME], [PERSON_NAME] …"
type textarea "Добрый день! В нашем бассейне находятся плавательные клубы [PERSON_NAME], [PERS…"
type textarea "Tere päevast! Meie ujulas tegutsevad ujumisklubid [PERSON_NAME], [PERSON_NAME] …"
type textarea "Добрый день! В нашем бассейне находятся плавательные клубы [PERSON_NAME], [PERS…"
type textarea "Tere päevast! Meie ujulas tegutsevad ujumisklubid [PERSON_NAME], [PERSON_NAME] …"
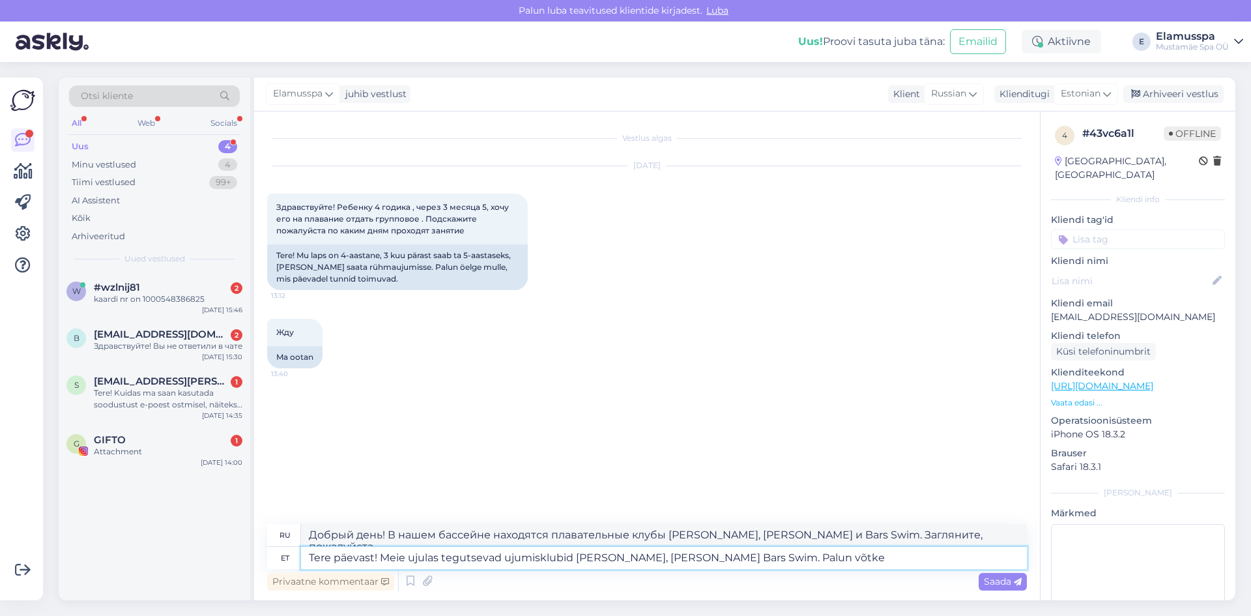
type textarea "Добрый день! В нашем бассейне находятся плавательные клубы [PERSON_NAME], [PERS…"
type textarea "Tere päevast! Meie ujulas tegutsevad ujumisklubid [PERSON_NAME], [PERSON_NAME] …"
type textarea "Добрый день! В нашем бассейне находятся плавательные клубы [PERSON_NAME], [PERS…"
type textarea "Tere päevast! Meie ujulas tegutsevad ujumisklubid [PERSON_NAME], [PERSON_NAME] …"
type textarea "Добрый день! В нашем бассейне находятся плавательные клубы [PERSON_NAME], [PERS…"
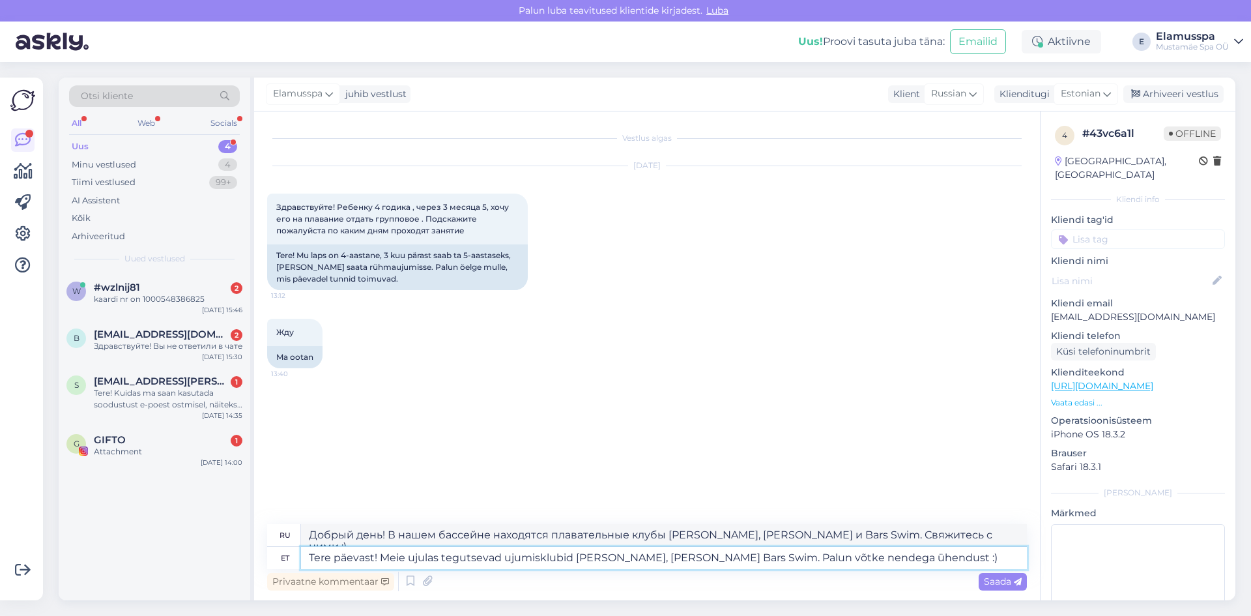
type textarea "Tere päevast! Meie ujulas tegutsevad ujumisklubid [PERSON_NAME], [PERSON_NAME] …"
click at [920, 533] on textarea "Добрый день! В нашем бассейне находятся плавательные клубы [PERSON_NAME], [PERS…" at bounding box center [664, 535] width 726 height 22
type textarea "Добрый день! В нашем бассейне находятся плавательные клубы [PERSON_NAME], [PERS…"
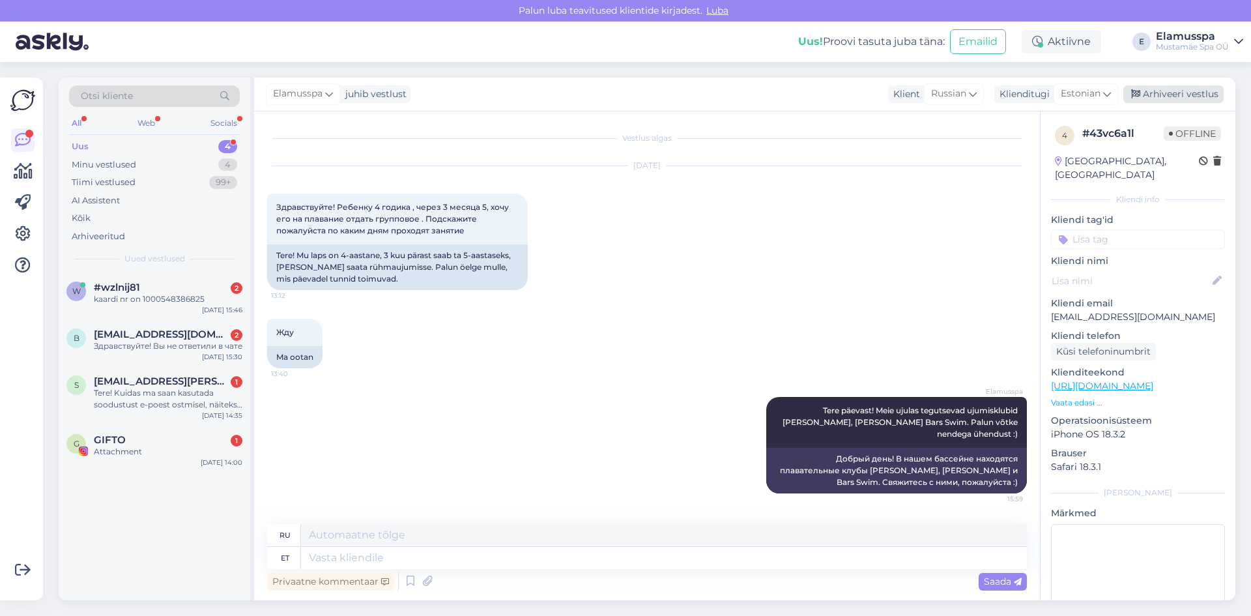
click at [1183, 94] on div "Arhiveeri vestlus" at bounding box center [1173, 94] width 100 height 18
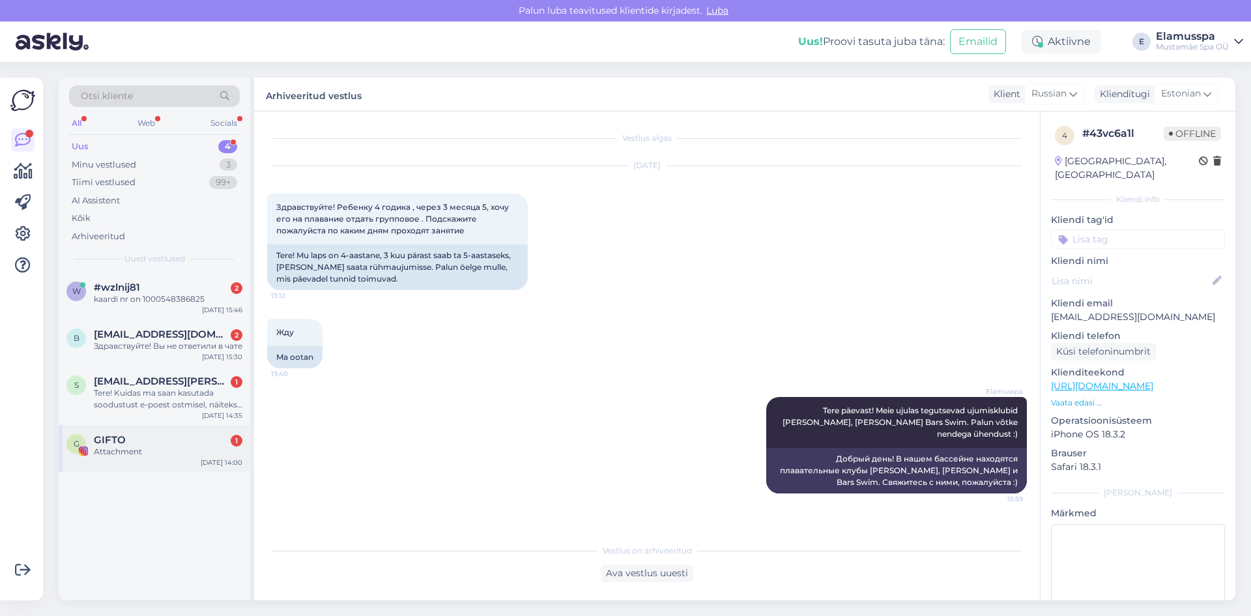
click at [209, 446] on div "GIFTO 1" at bounding box center [168, 440] width 149 height 12
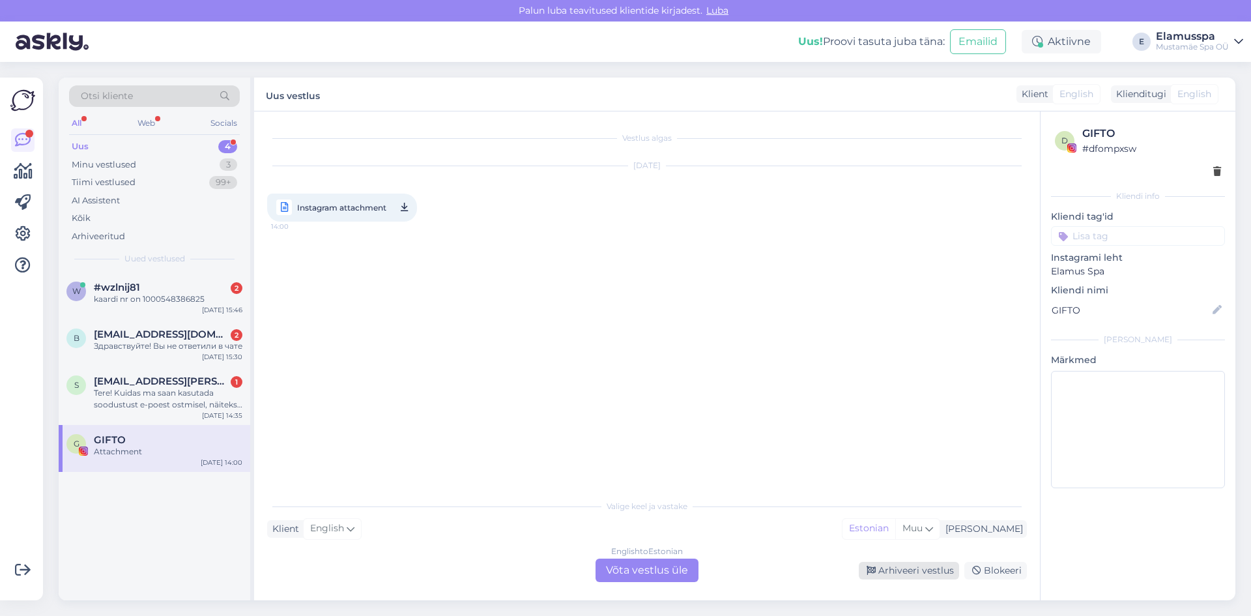
click at [896, 568] on div "Arhiveeri vestlus" at bounding box center [909, 571] width 100 height 18
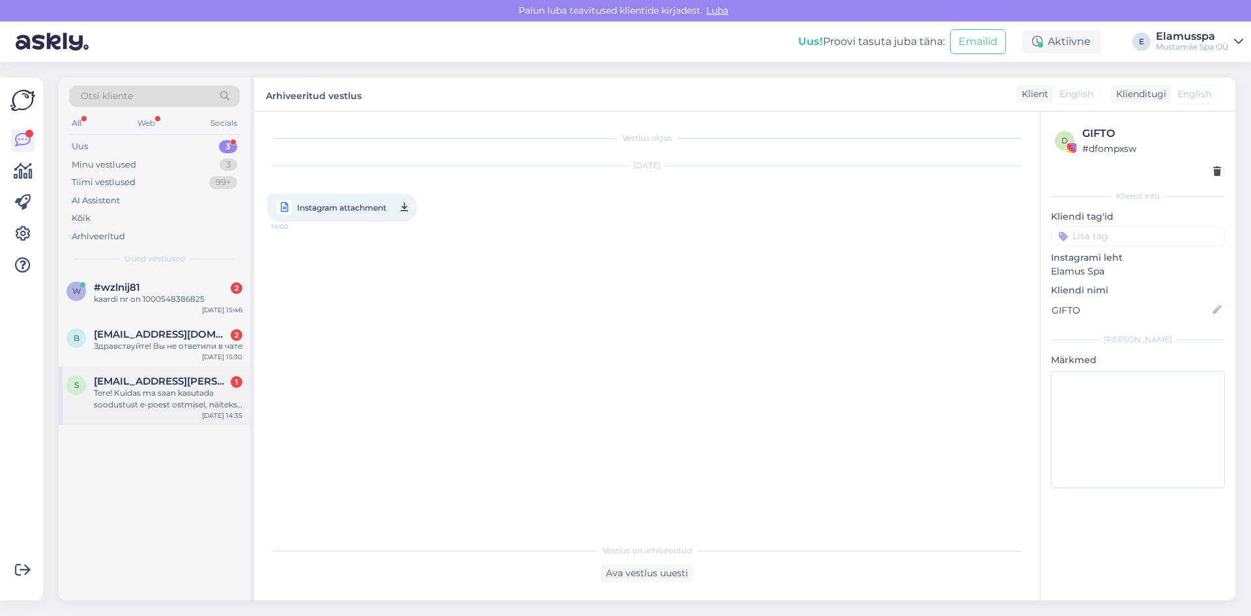
click at [178, 386] on div "s [EMAIL_ADDRESS][PERSON_NAME][DOMAIN_NAME] 1 Tere! Kuidas ma saan kasutada soo…" at bounding box center [155, 395] width 192 height 59
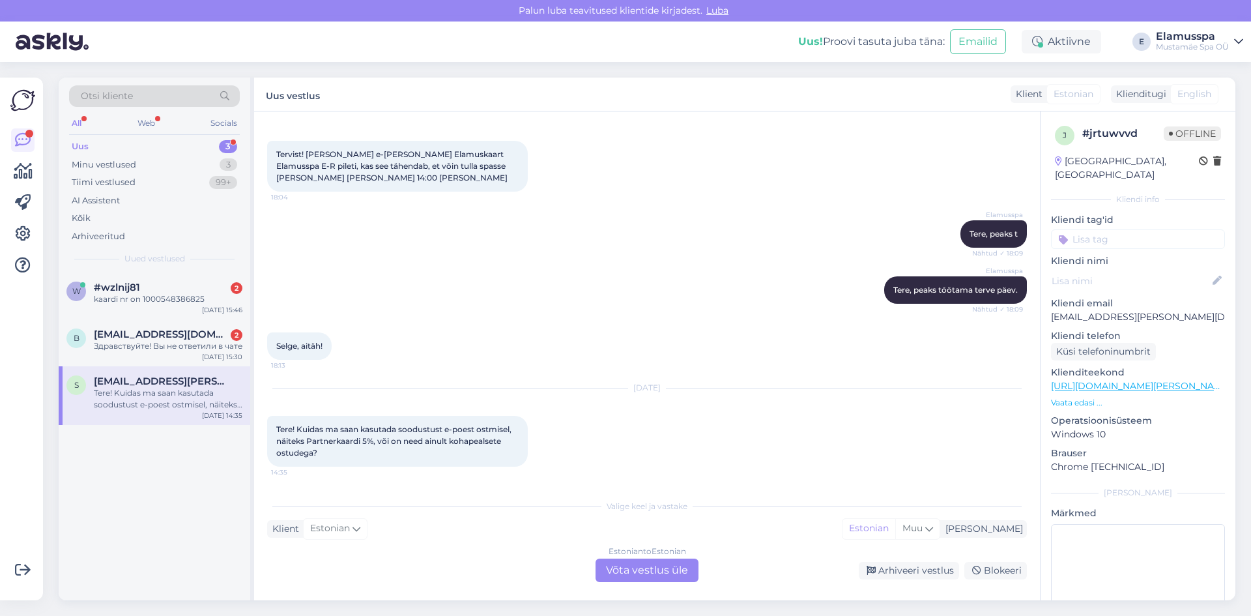
click at [609, 563] on div "Estonian to Estonian Võta vestlus üle" at bounding box center [647, 569] width 103 height 23
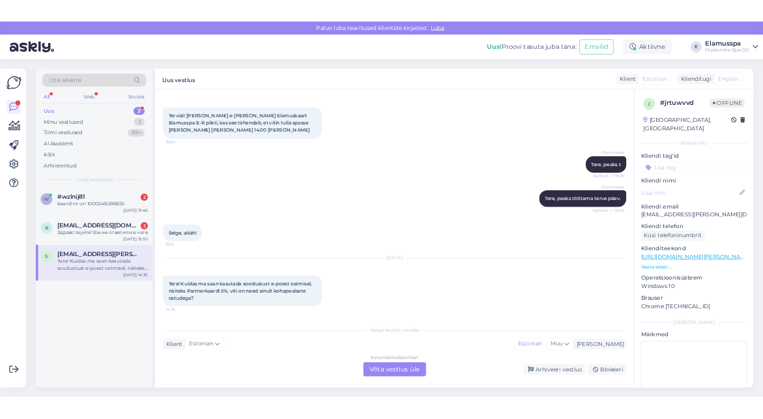
scroll to position [190, 0]
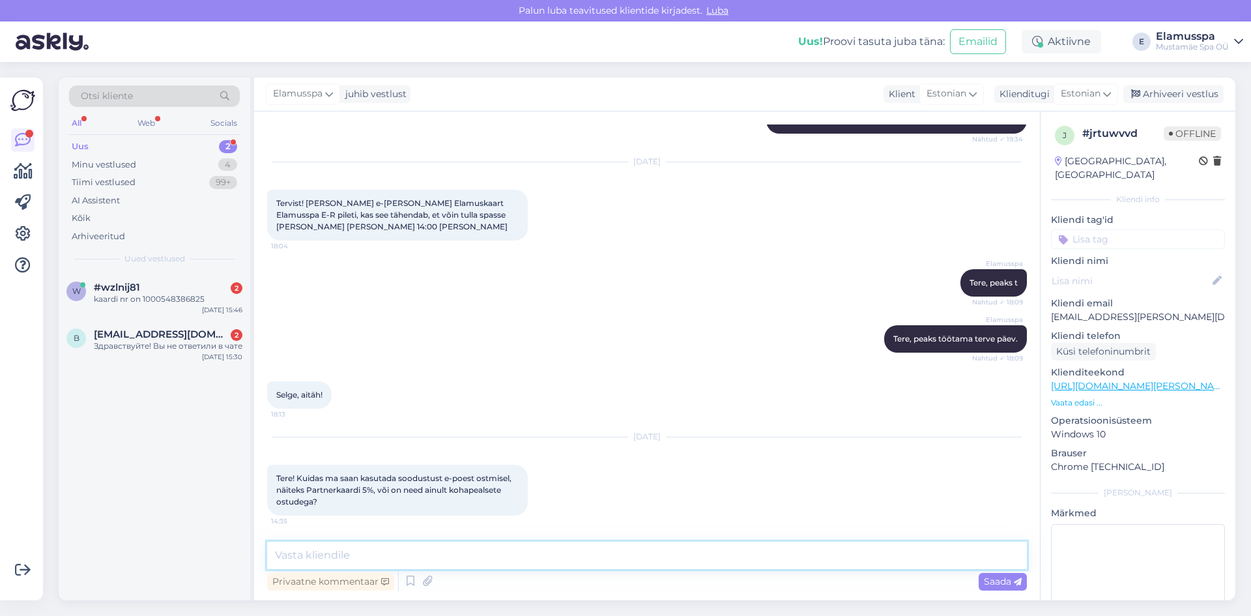
click at [382, 559] on textarea at bounding box center [647, 555] width 760 height 27
type textarea "[PERSON_NAME]"
type textarea "Partnerkaardi"
